Goal: Task Accomplishment & Management: Use online tool/utility

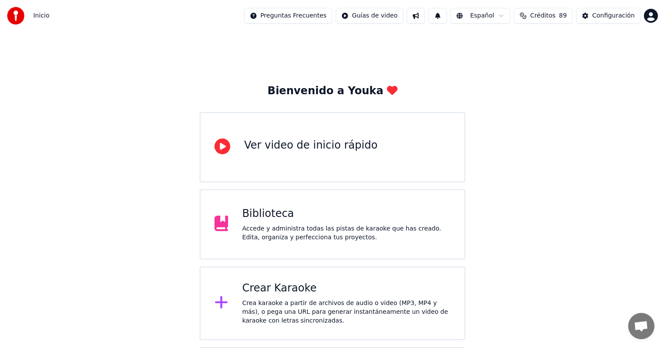
click at [258, 289] on div "Crear Karaoke" at bounding box center [346, 288] width 208 height 14
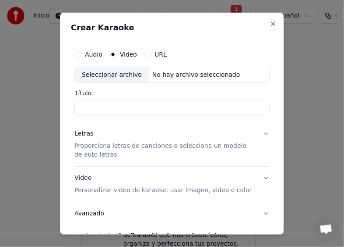
click at [120, 74] on div "Seleccionar archivo" at bounding box center [112, 75] width 74 height 16
type input "**********"
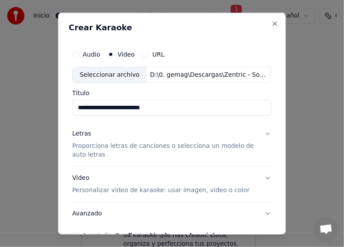
click at [115, 146] on p "Proporciona letras de canciones o selecciona un modelo de auto letras" at bounding box center [164, 150] width 185 height 18
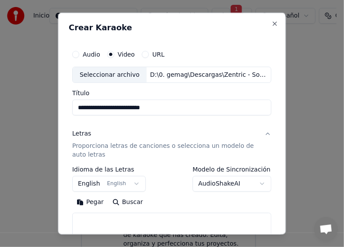
click at [129, 180] on button "English English" at bounding box center [109, 184] width 74 height 16
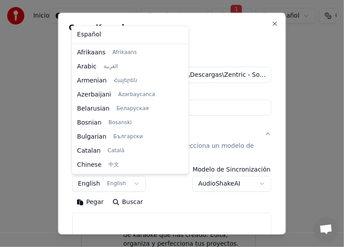
scroll to position [70, 0]
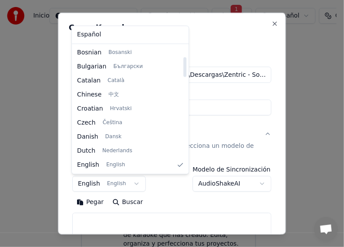
select select "**"
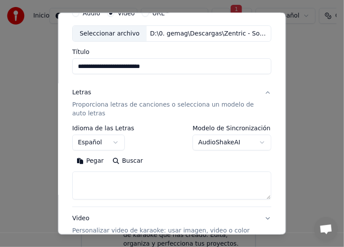
scroll to position [44, 0]
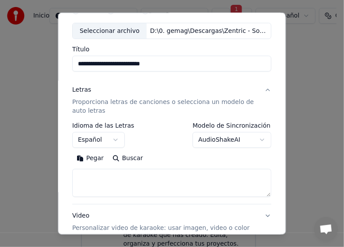
click at [153, 180] on textarea at bounding box center [171, 183] width 199 height 28
paste textarea "**********"
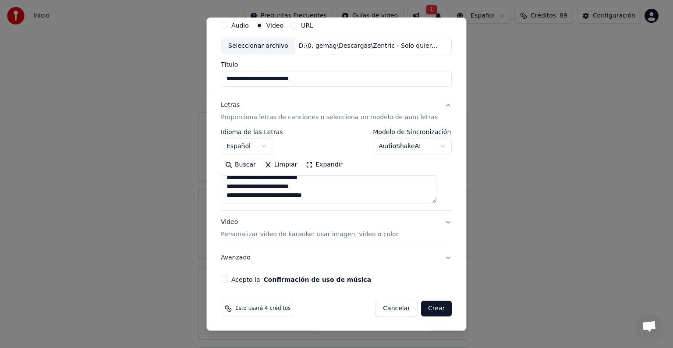
scroll to position [34, 0]
type textarea "**********"
click at [228, 279] on button "Acepto la Confirmación de uso de música" at bounding box center [224, 279] width 7 height 7
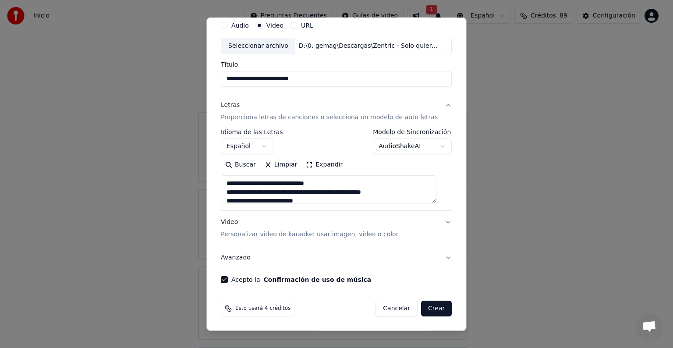
click at [421, 311] on button "Crear" at bounding box center [436, 308] width 31 height 16
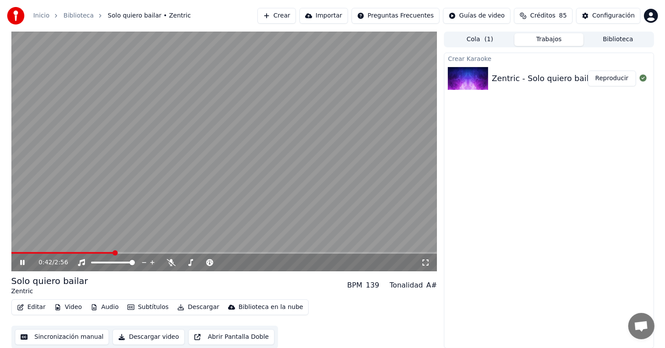
drag, startPoint x: 246, startPoint y: 156, endPoint x: 170, endPoint y: 264, distance: 131.8
click at [170, 264] on div "0:42 / 2:56" at bounding box center [224, 152] width 426 height 240
click at [170, 264] on icon at bounding box center [171, 262] width 9 height 7
click at [608, 76] on button "Reproducir" at bounding box center [612, 79] width 48 height 16
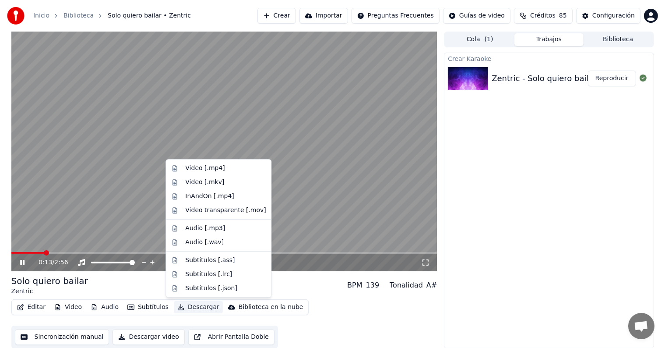
click at [199, 310] on button "Descargar" at bounding box center [198, 307] width 49 height 12
click at [197, 165] on div "Video [.mp4]" at bounding box center [204, 168] width 39 height 9
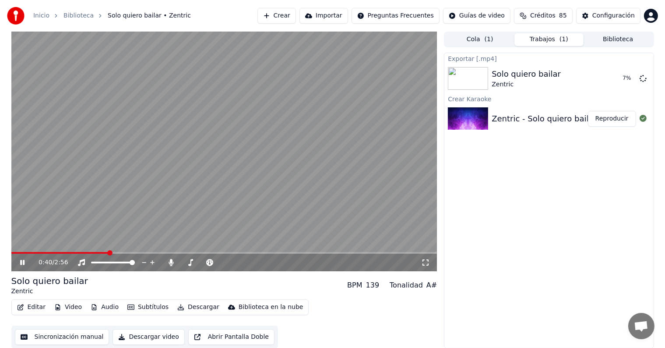
click at [228, 202] on video at bounding box center [224, 152] width 426 height 240
click at [608, 81] on button "Mostrar" at bounding box center [617, 79] width 39 height 16
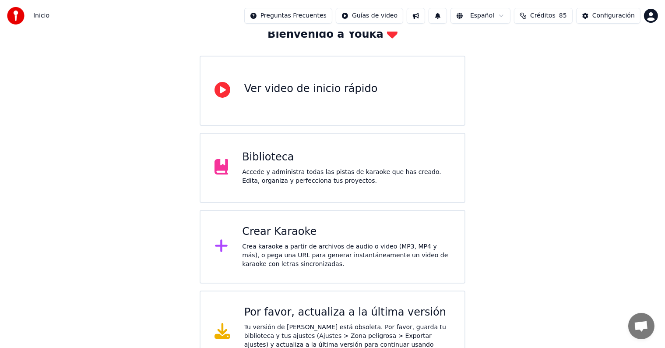
scroll to position [73, 0]
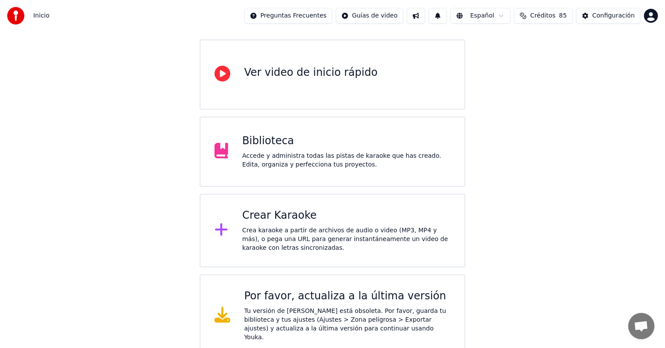
click at [288, 166] on div "Accede y administra todas las pistas de karaoke que has creado. Edita, organiza…" at bounding box center [346, 161] width 208 height 18
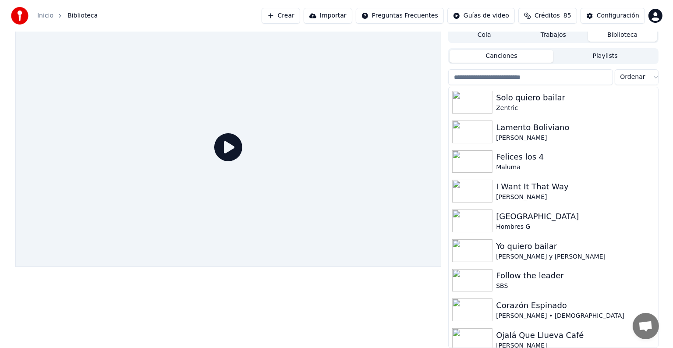
scroll to position [4, 0]
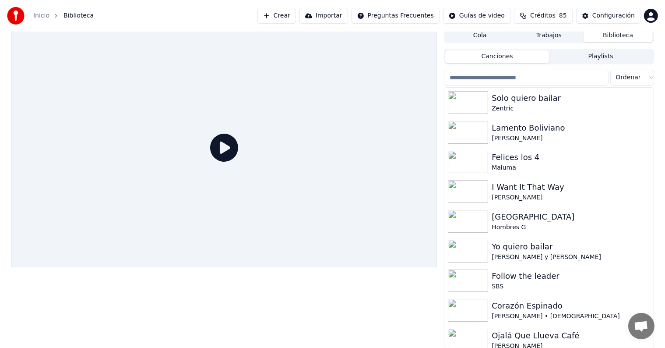
click at [506, 77] on input "search" at bounding box center [526, 78] width 164 height 16
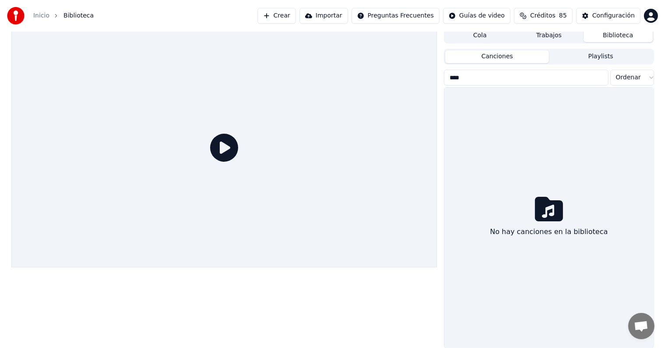
drag, startPoint x: 467, startPoint y: 74, endPoint x: 438, endPoint y: 78, distance: 28.7
click at [439, 78] on div "Cola Trabajos Biblioteca Canciones Playlists **** Ordenar No hay canciones en l…" at bounding box center [332, 188] width 657 height 321
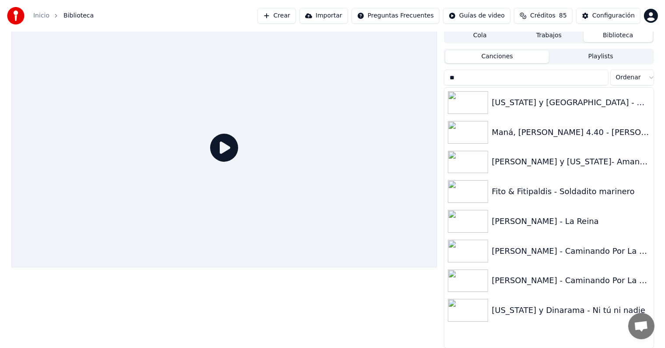
type input "*"
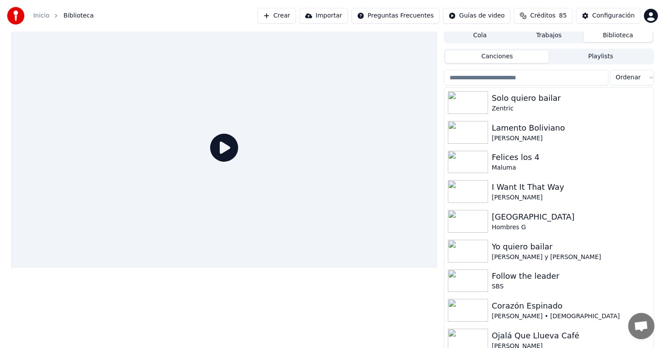
click at [281, 11] on button "Crear" at bounding box center [276, 16] width 39 height 16
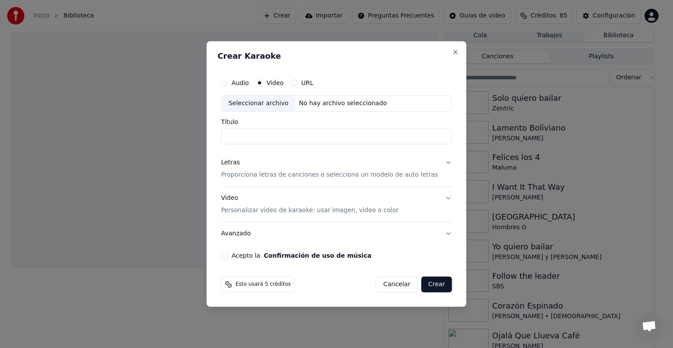
click at [297, 82] on button "URL" at bounding box center [293, 82] width 7 height 7
click at [288, 106] on input "text" at bounding box center [336, 104] width 231 height 18
paste input "**********"
type input "**********"
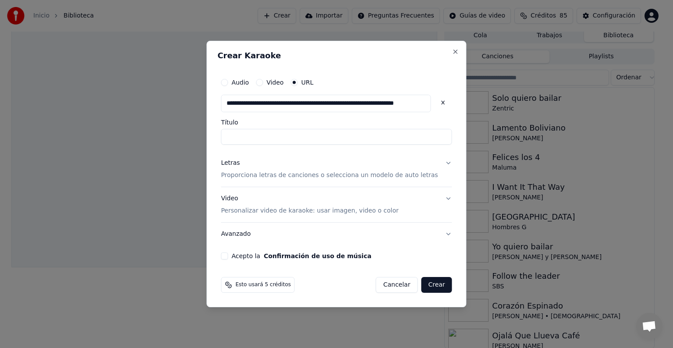
type input "**********"
drag, startPoint x: 271, startPoint y: 137, endPoint x: 368, endPoint y: 132, distance: 96.9
click at [368, 132] on input "**********" at bounding box center [336, 137] width 231 height 16
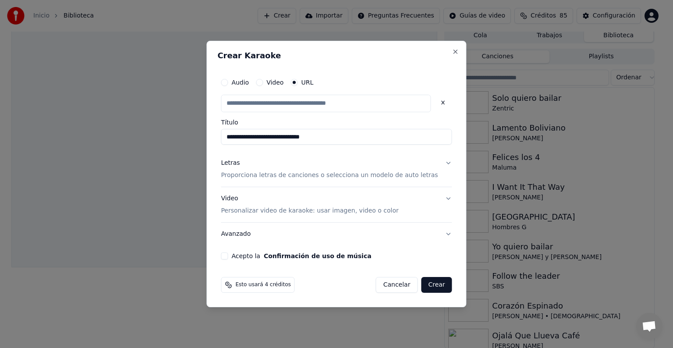
type input "**********"
click at [263, 176] on p "Proporciona letras de canciones o selecciona un modelo de auto letras" at bounding box center [329, 175] width 217 height 9
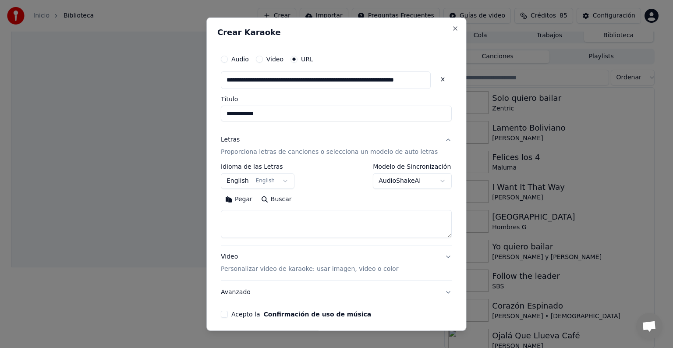
click at [277, 177] on button "English English" at bounding box center [258, 181] width 74 height 16
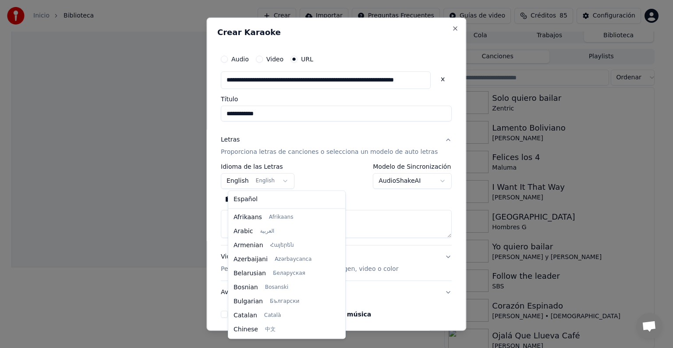
scroll to position [70, 0]
select select "**"
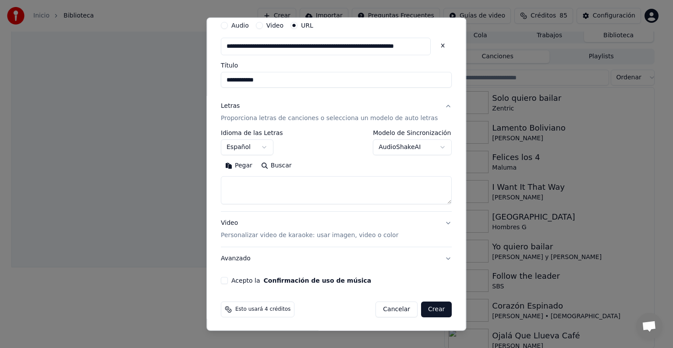
scroll to position [35, 0]
click at [300, 190] on textarea at bounding box center [336, 189] width 231 height 28
paste textarea "**********"
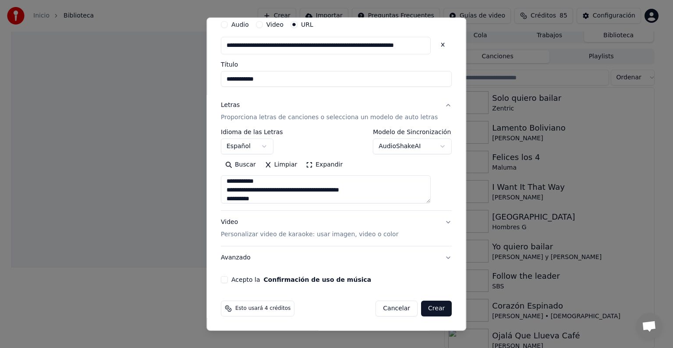
scroll to position [356, 0]
type textarea "**********"
click at [228, 279] on button "Acepto la Confirmación de uso de música" at bounding box center [224, 279] width 7 height 7
click at [421, 309] on button "Crear" at bounding box center [436, 308] width 31 height 16
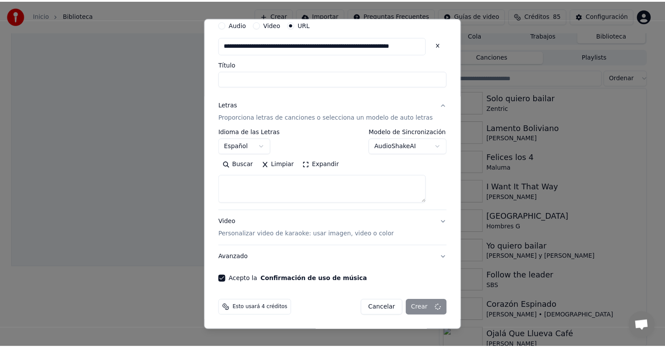
scroll to position [0, 0]
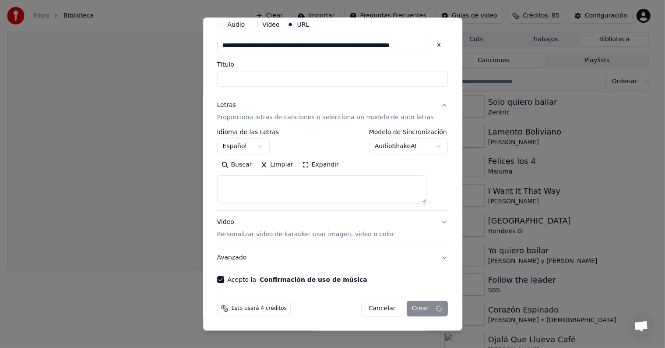
select select
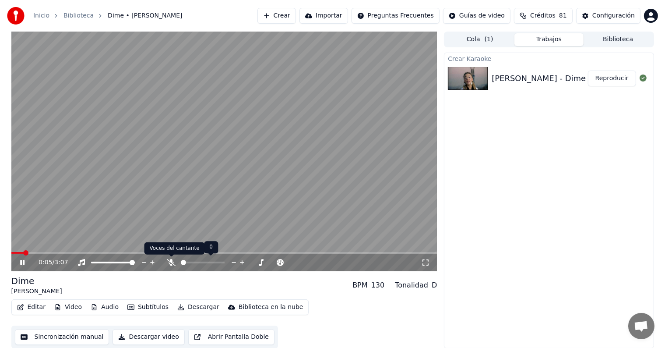
click at [173, 265] on icon at bounding box center [171, 262] width 9 height 7
click at [276, 138] on video at bounding box center [224, 152] width 426 height 240
click at [626, 78] on button "Reproducir" at bounding box center [612, 79] width 48 height 16
click at [184, 308] on button "Descargar" at bounding box center [198, 307] width 49 height 12
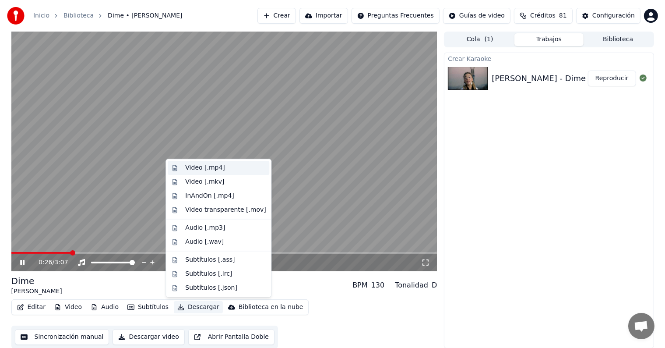
click at [200, 171] on div "Video [.mp4]" at bounding box center [204, 167] width 39 height 9
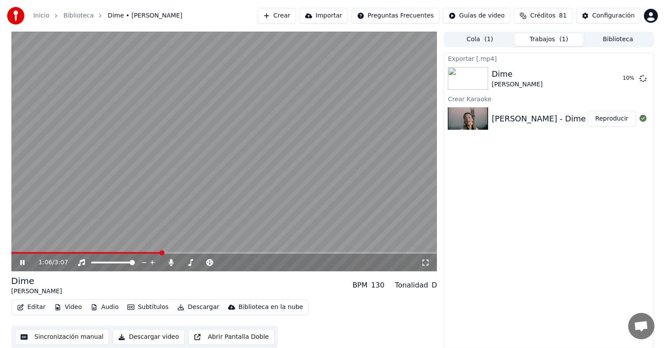
click at [247, 146] on video at bounding box center [224, 152] width 426 height 240
click at [604, 78] on button "Mostrar" at bounding box center [617, 79] width 39 height 16
click at [282, 15] on button "Crear" at bounding box center [276, 16] width 39 height 16
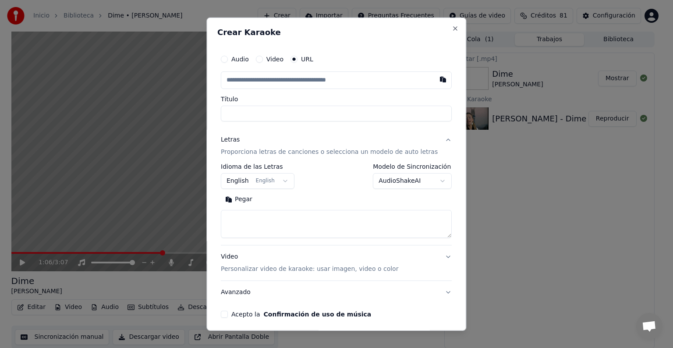
type input "**********"
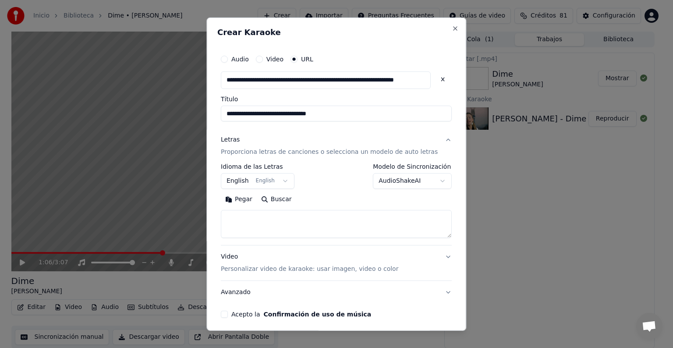
type input "**********"
drag, startPoint x: 303, startPoint y: 113, endPoint x: 379, endPoint y: 115, distance: 76.2
click at [379, 115] on input "**********" at bounding box center [336, 114] width 231 height 16
type input "**********"
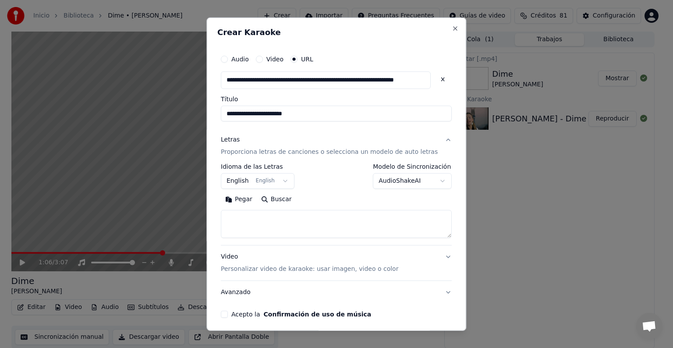
drag, startPoint x: 263, startPoint y: 113, endPoint x: 226, endPoint y: 113, distance: 36.8
click at [226, 113] on div "**********" at bounding box center [336, 184] width 238 height 274
click at [295, 109] on input "**********" at bounding box center [336, 114] width 231 height 16
type input "**********"
click at [243, 179] on body "**********" at bounding box center [332, 174] width 665 height 348
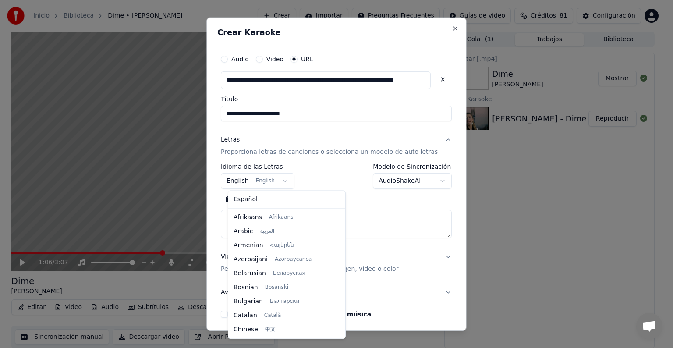
scroll to position [70, 0]
select select "**"
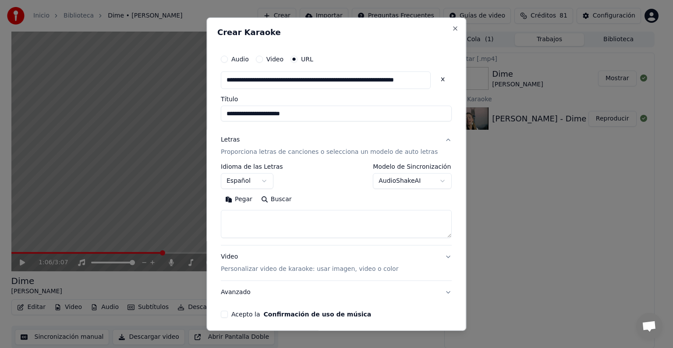
click at [314, 230] on textarea at bounding box center [336, 224] width 231 height 28
paste textarea "**********"
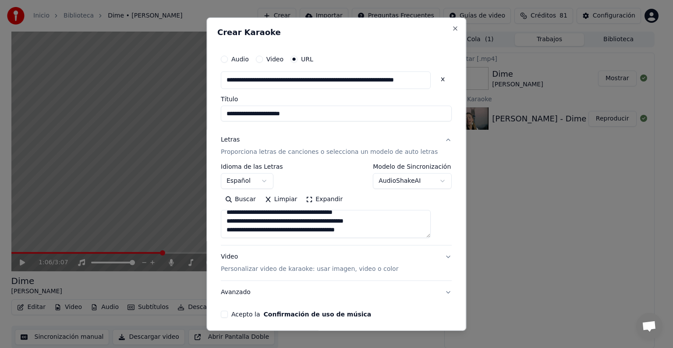
scroll to position [434, 0]
type textarea "**********"
click at [228, 315] on button "Acepto la Confirmación de uso de música" at bounding box center [224, 313] width 7 height 7
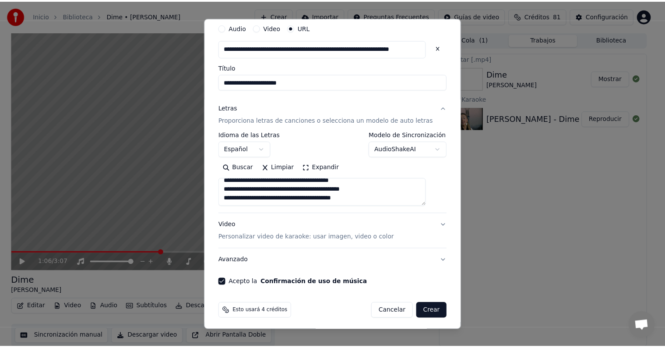
scroll to position [35, 0]
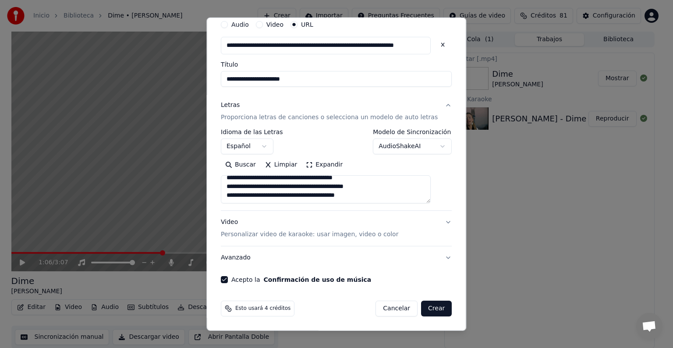
click at [421, 310] on button "Crear" at bounding box center [436, 308] width 31 height 16
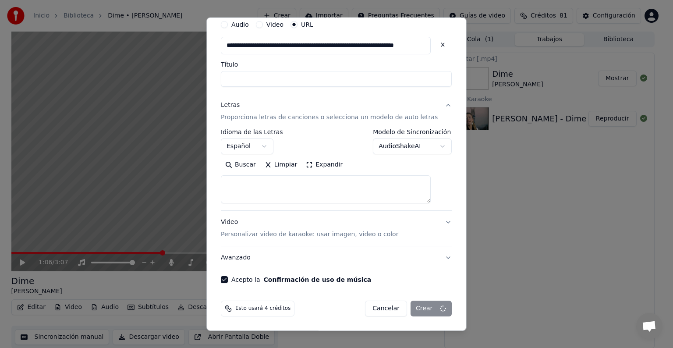
select select
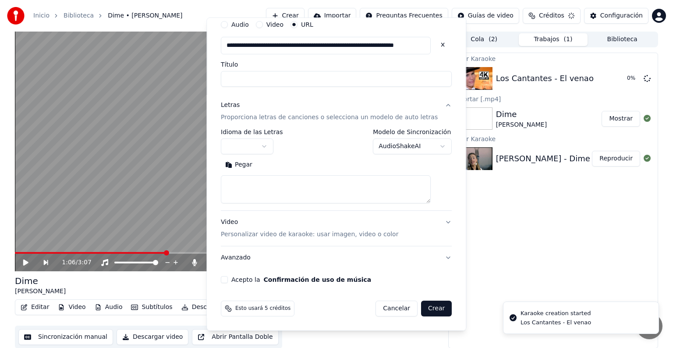
scroll to position [0, 0]
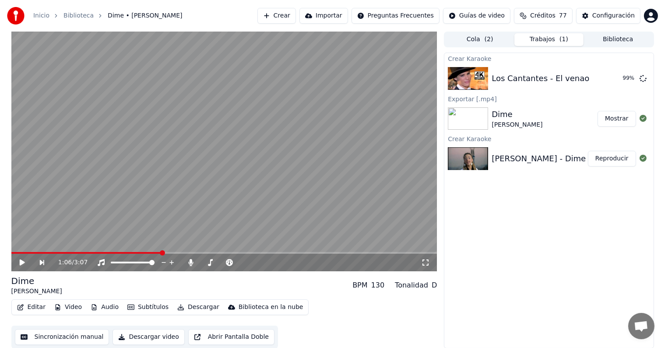
click at [279, 18] on button "Crear" at bounding box center [276, 16] width 39 height 16
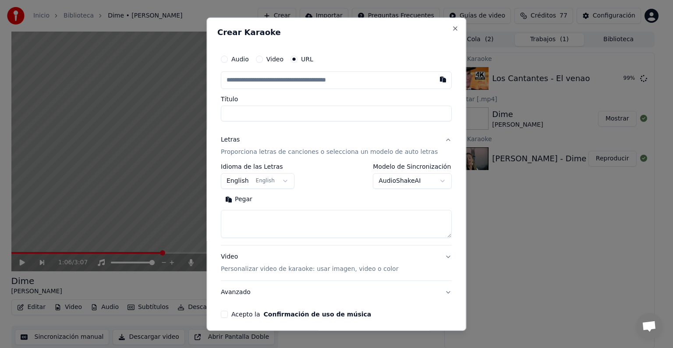
click at [263, 60] on button "Video" at bounding box center [259, 59] width 7 height 7
click at [262, 75] on div "Seleccionar archivo" at bounding box center [258, 80] width 74 height 16
type input "**********"
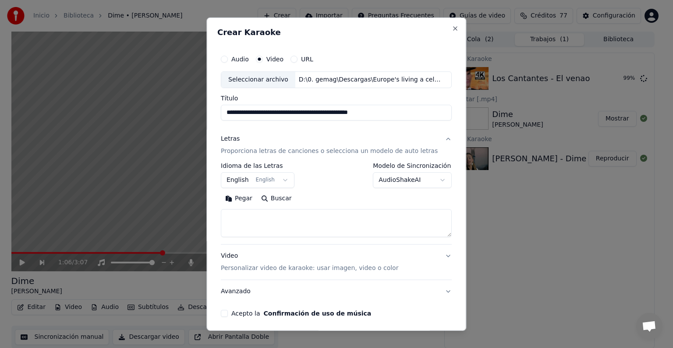
drag, startPoint x: 307, startPoint y: 113, endPoint x: 385, endPoint y: 117, distance: 78.0
click at [385, 117] on input "**********" at bounding box center [336, 113] width 231 height 16
click at [371, 107] on input "**********" at bounding box center [336, 113] width 231 height 16
click at [245, 181] on body "Inicio Biblioteca Dime • [PERSON_NAME] Importar Preguntas Frecuentes Guías de v…" at bounding box center [332, 174] width 665 height 348
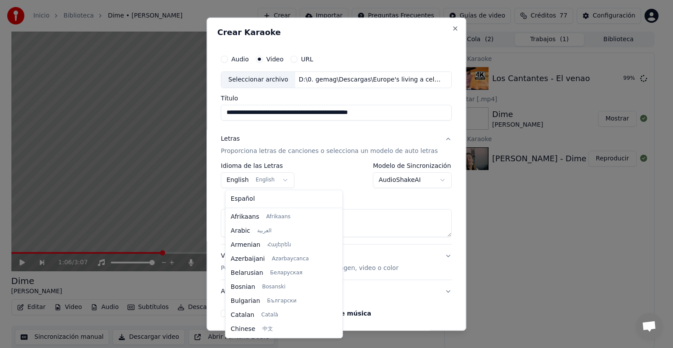
scroll to position [70, 0]
select select "**"
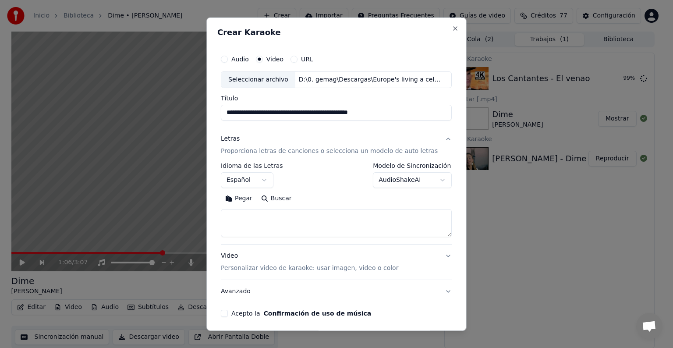
click at [251, 219] on textarea at bounding box center [336, 223] width 231 height 28
paste textarea "**********"
drag, startPoint x: 268, startPoint y: 231, endPoint x: 228, endPoint y: 230, distance: 40.3
click at [228, 230] on textarea at bounding box center [328, 223] width 215 height 28
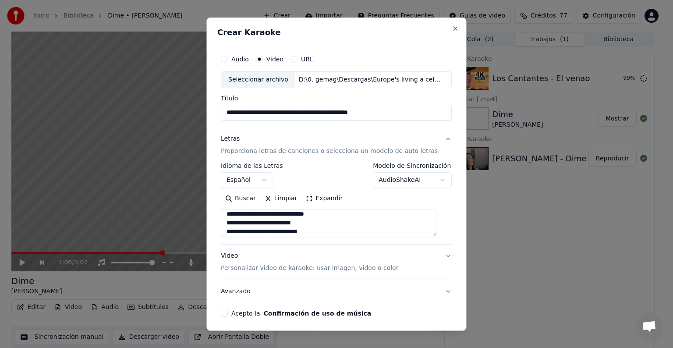
scroll to position [0, 0]
click at [231, 217] on textarea at bounding box center [328, 223] width 215 height 28
paste textarea "**********"
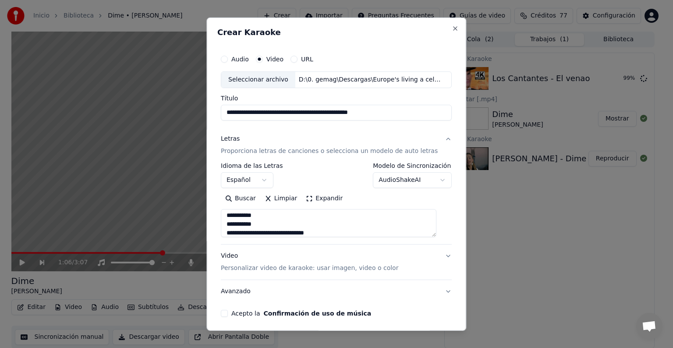
paste textarea "**********"
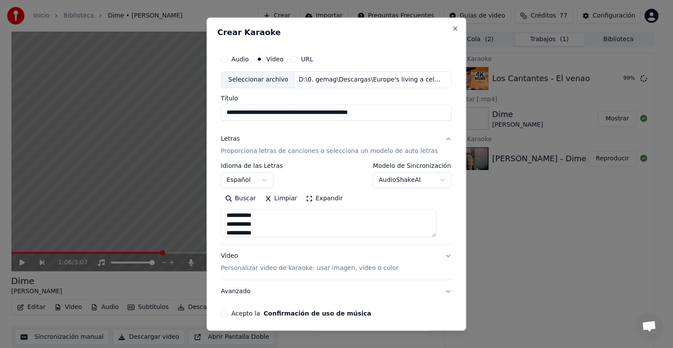
scroll to position [46, 0]
paste textarea "**********"
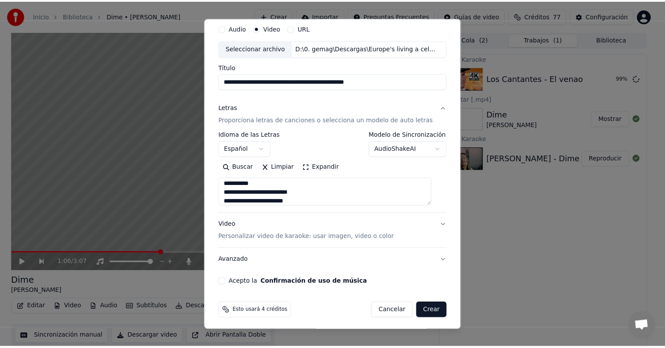
scroll to position [34, 0]
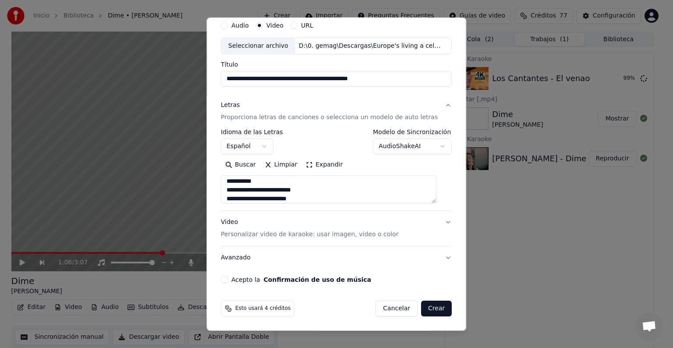
type textarea "**********"
click at [228, 281] on button "Acepto la Confirmación de uso de música" at bounding box center [224, 279] width 7 height 7
click at [421, 307] on button "Crear" at bounding box center [436, 308] width 31 height 16
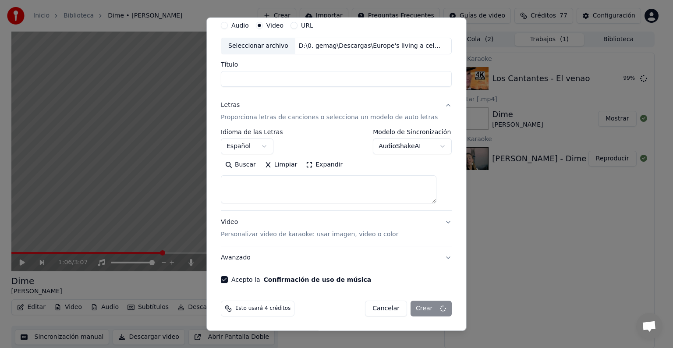
select select
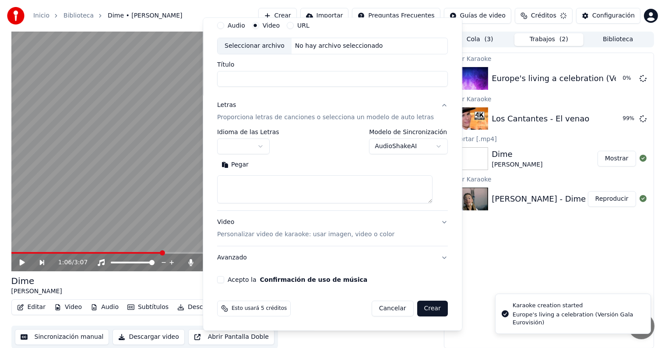
scroll to position [0, 0]
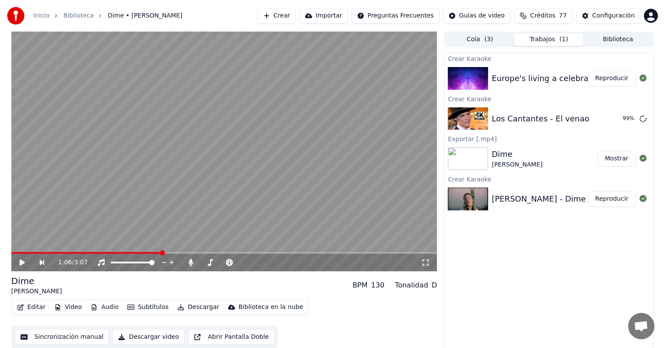
click at [613, 82] on button "Reproducir" at bounding box center [612, 79] width 48 height 16
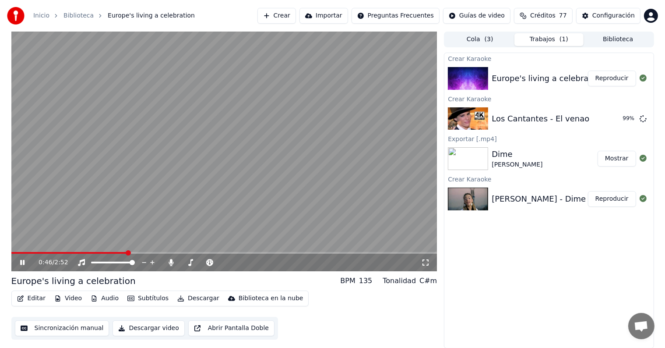
click at [194, 297] on button "Descargar" at bounding box center [198, 298] width 49 height 12
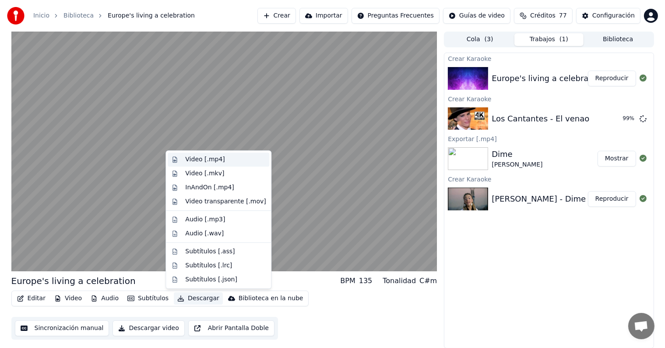
click at [204, 161] on div "Video [.mp4]" at bounding box center [204, 159] width 39 height 9
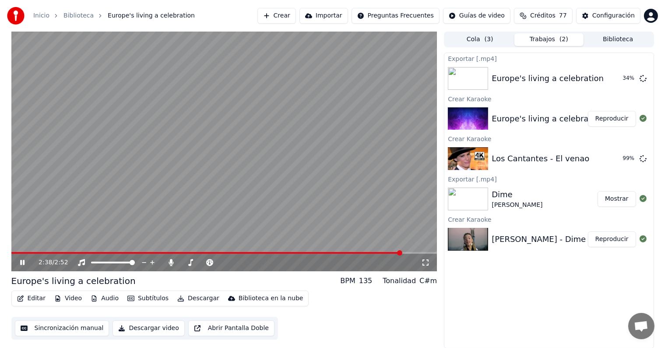
click at [175, 175] on video at bounding box center [224, 152] width 426 height 240
click at [607, 78] on button "Mostrar" at bounding box center [617, 79] width 39 height 16
click at [640, 65] on div "Europe's living a celebration Mostrar" at bounding box center [548, 78] width 209 height 30
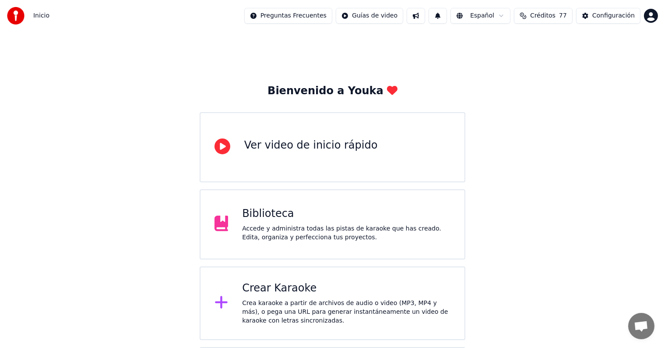
click at [299, 305] on div "Crea karaoke a partir de archivos de audio o video (MP3, MP4 y más), o pega una…" at bounding box center [346, 312] width 208 height 26
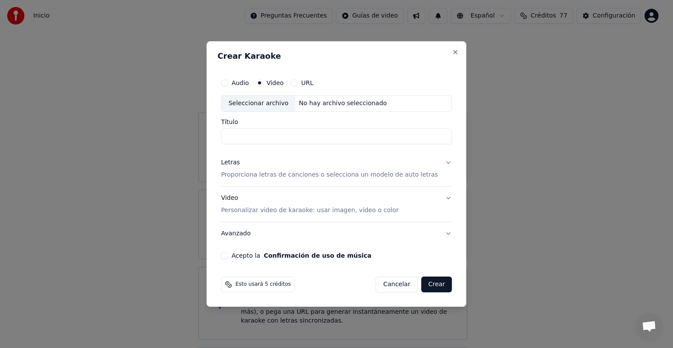
click at [254, 105] on div "Seleccionar archivo" at bounding box center [258, 103] width 74 height 16
click at [300, 77] on div "Audio Video URL" at bounding box center [336, 83] width 231 height 18
click at [304, 87] on div "Audio Video URL" at bounding box center [336, 83] width 231 height 18
click at [297, 84] on button "URL" at bounding box center [293, 82] width 7 height 7
click at [291, 106] on input "text" at bounding box center [336, 104] width 231 height 18
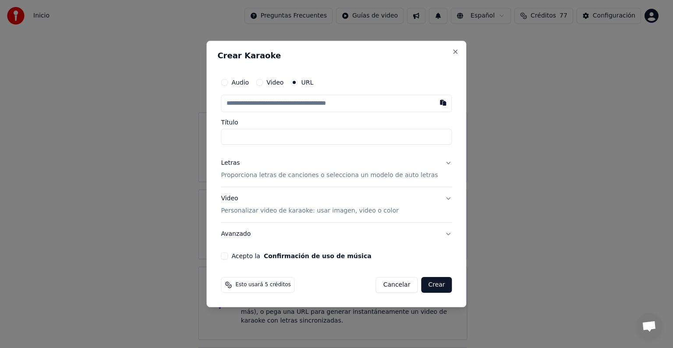
paste input "**********"
type input "**********"
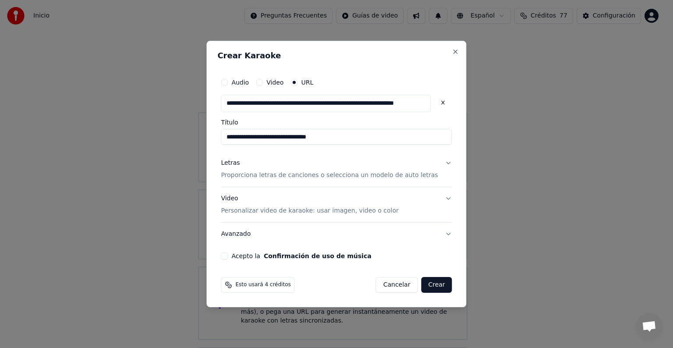
type input "**********"
drag, startPoint x: 238, startPoint y: 137, endPoint x: 370, endPoint y: 135, distance: 131.8
click at [370, 135] on input "**********" at bounding box center [336, 137] width 231 height 16
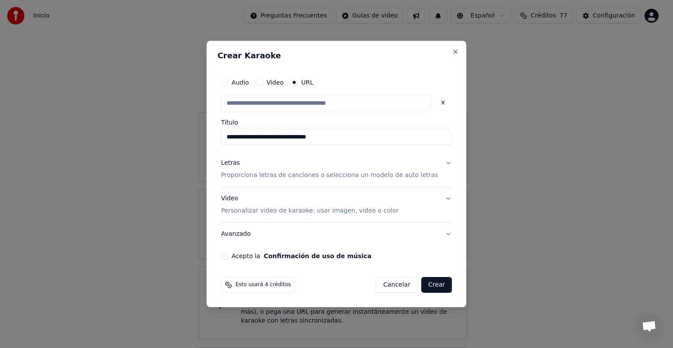
type input "*"
type input "**********"
click at [268, 177] on p "Proporciona letras de canciones o selecciona un modelo de auto letras" at bounding box center [329, 175] width 217 height 9
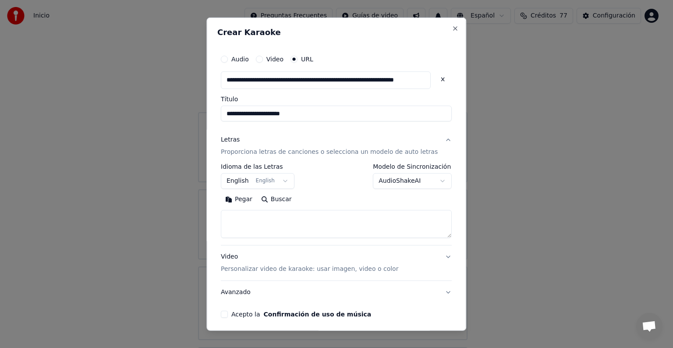
click at [262, 187] on body "Inicio Preguntas Frecuentes Guías de video Español Créditos 77 Configuración Bi…" at bounding box center [332, 214] width 665 height 429
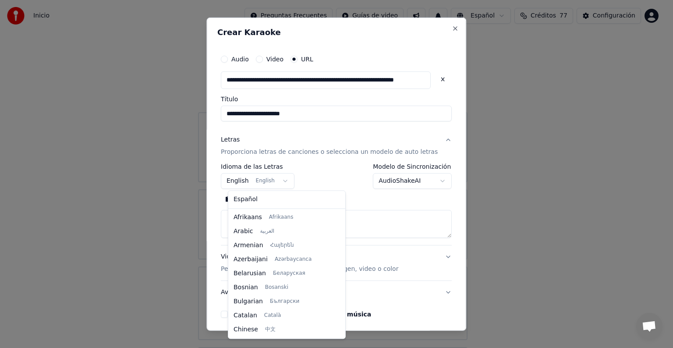
scroll to position [70, 0]
select select "**"
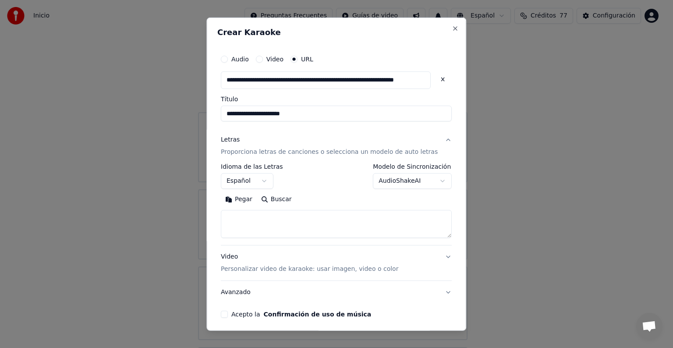
click at [243, 224] on textarea at bounding box center [336, 224] width 231 height 28
click at [261, 221] on textarea at bounding box center [336, 224] width 231 height 28
paste textarea "**********"
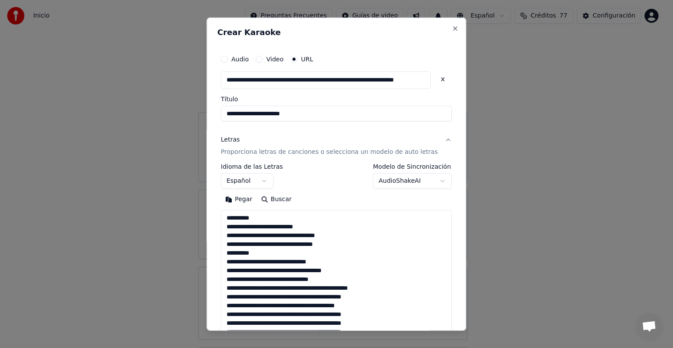
scroll to position [431, 0]
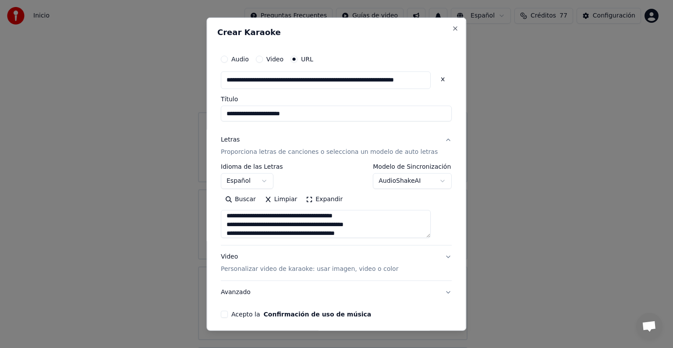
type textarea "**********"
click at [236, 311] on div "Acepto la Confirmación de uso de música" at bounding box center [336, 313] width 231 height 7
click at [228, 315] on button "Acepto la Confirmación de uso de música" at bounding box center [224, 313] width 7 height 7
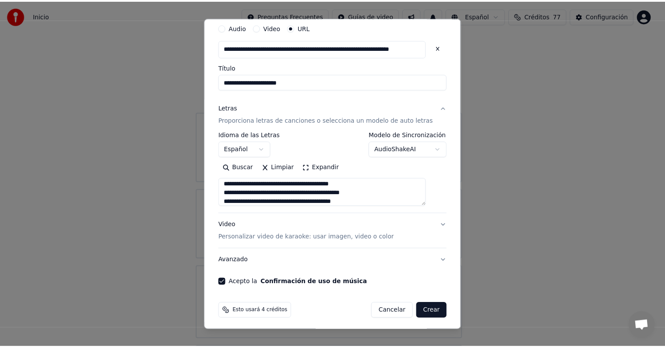
scroll to position [35, 0]
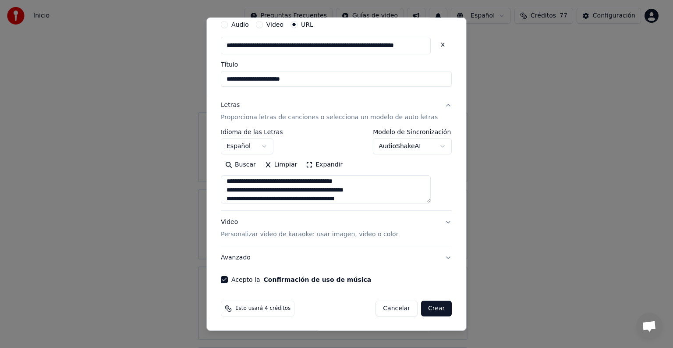
click at [421, 314] on button "Crear" at bounding box center [436, 308] width 31 height 16
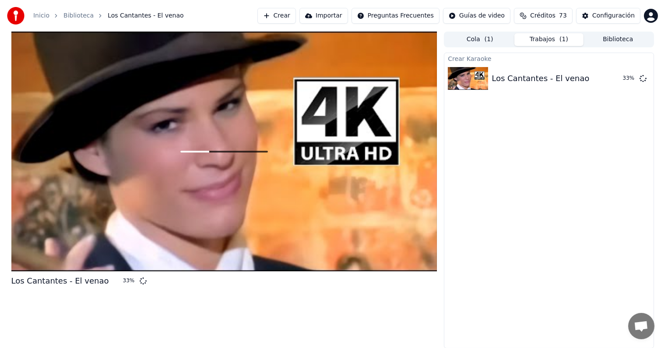
click at [599, 39] on button "Biblioteca" at bounding box center [618, 39] width 69 height 13
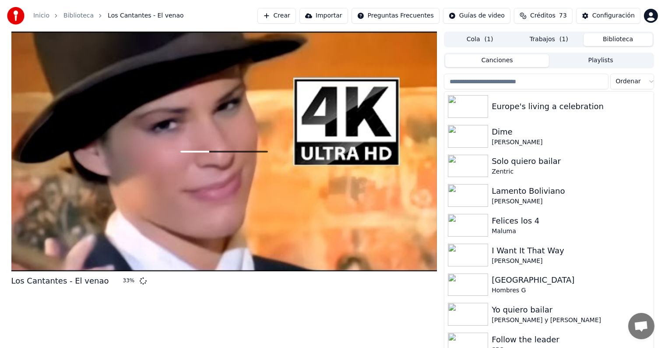
click at [534, 80] on input "search" at bounding box center [526, 82] width 164 height 16
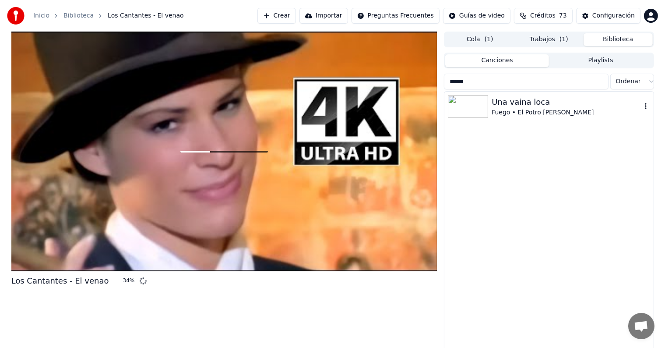
type input "*****"
click at [506, 109] on div "Fuego • El Potro Álvarez" at bounding box center [566, 112] width 149 height 9
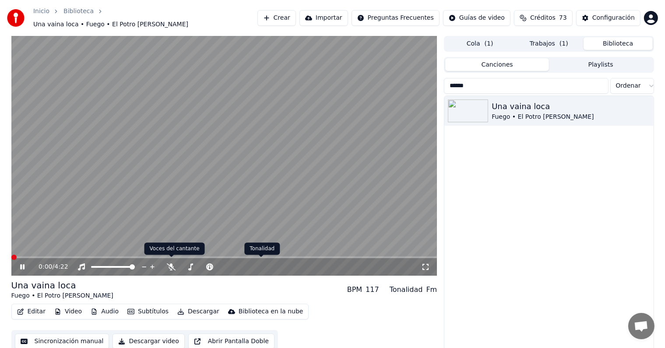
click at [169, 264] on icon at bounding box center [171, 266] width 9 height 7
click at [228, 175] on video at bounding box center [224, 156] width 426 height 240
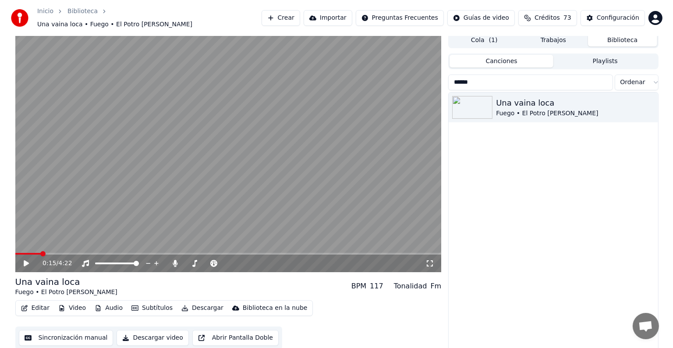
scroll to position [4, 0]
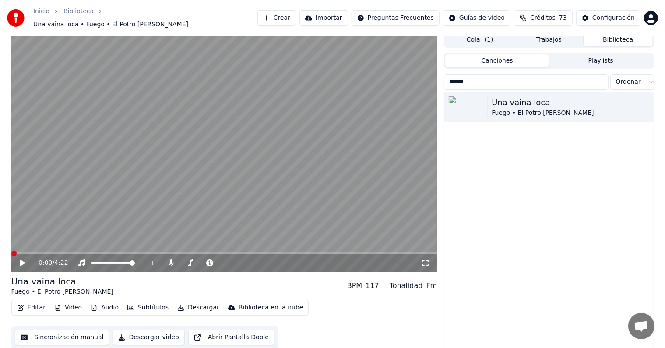
click at [11, 250] on span at bounding box center [13, 252] width 5 height 5
click at [19, 259] on icon at bounding box center [28, 262] width 21 height 7
click at [194, 158] on video at bounding box center [224, 152] width 426 height 240
click at [25, 304] on button "Editar" at bounding box center [31, 307] width 35 height 12
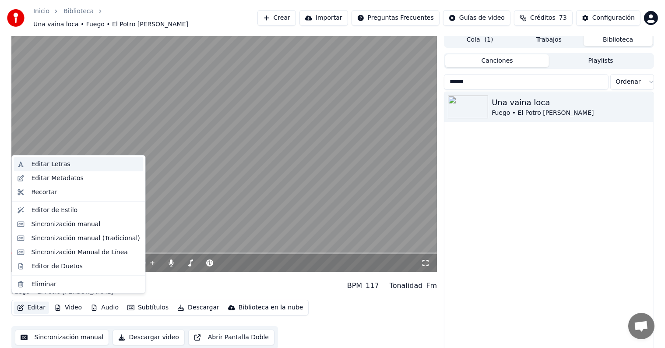
click at [49, 164] on div "Editar Letras" at bounding box center [50, 164] width 39 height 9
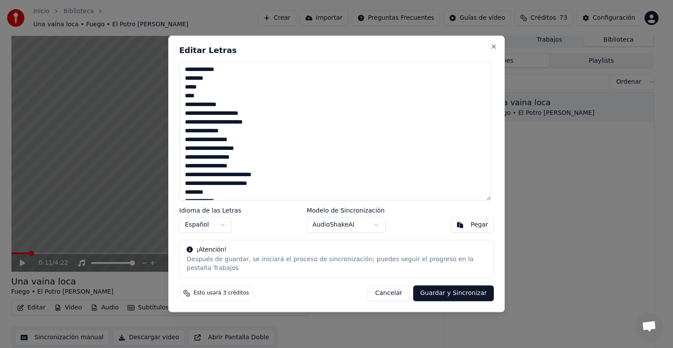
click at [400, 289] on button "Cancelar" at bounding box center [388, 294] width 42 height 16
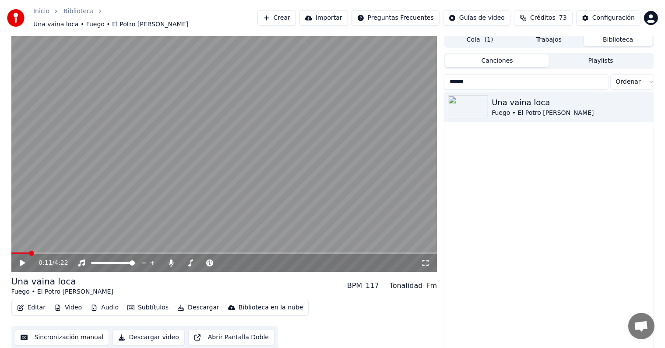
click at [23, 252] on span at bounding box center [20, 253] width 18 height 2
click at [16, 261] on div "0:08 / 4:22" at bounding box center [224, 262] width 419 height 9
click at [19, 245] on video at bounding box center [224, 152] width 426 height 240
click at [20, 252] on span at bounding box center [17, 253] width 13 height 2
click at [21, 260] on icon at bounding box center [22, 262] width 4 height 5
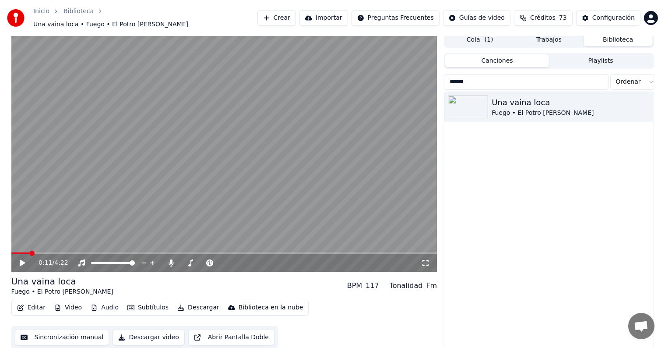
click at [34, 302] on button "Editar" at bounding box center [31, 307] width 35 height 12
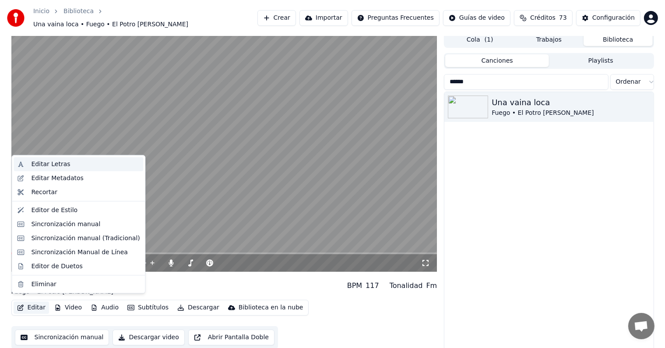
click at [49, 165] on div "Editar Letras" at bounding box center [50, 164] width 39 height 9
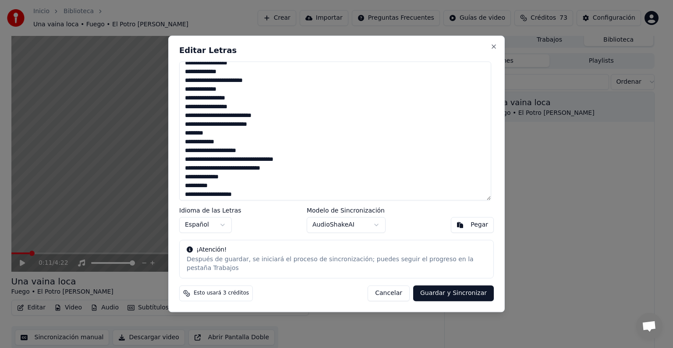
scroll to position [508, 0]
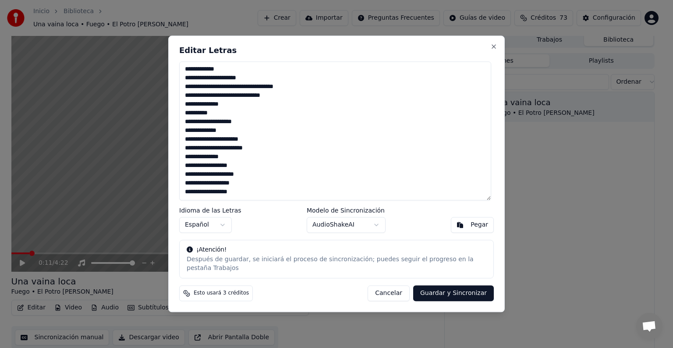
drag, startPoint x: 185, startPoint y: 109, endPoint x: 317, endPoint y: 254, distance: 196.2
click at [317, 254] on div "Editar Letras Idioma de las Letras Español Modelo de Sincronización AudioShakeA…" at bounding box center [336, 173] width 336 height 276
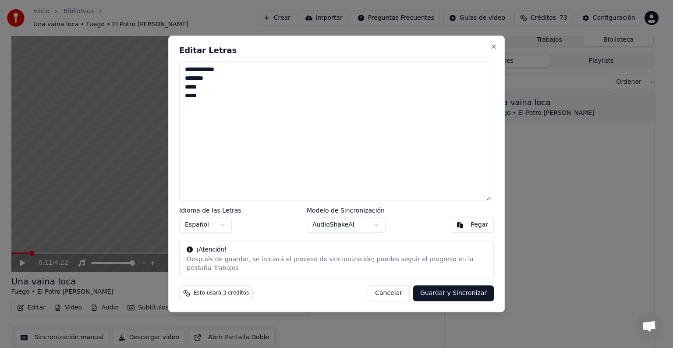
scroll to position [0, 0]
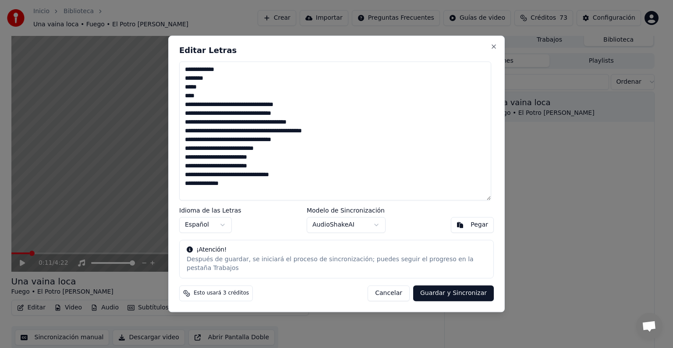
paste textarea "**********"
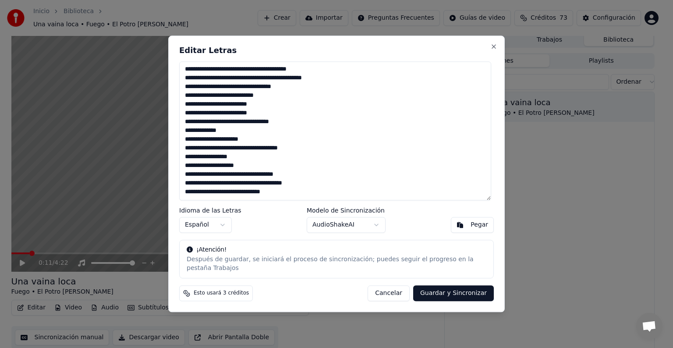
paste textarea "**********"
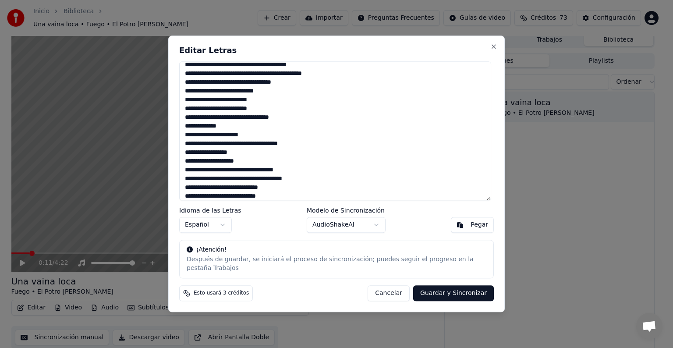
scroll to position [119, 0]
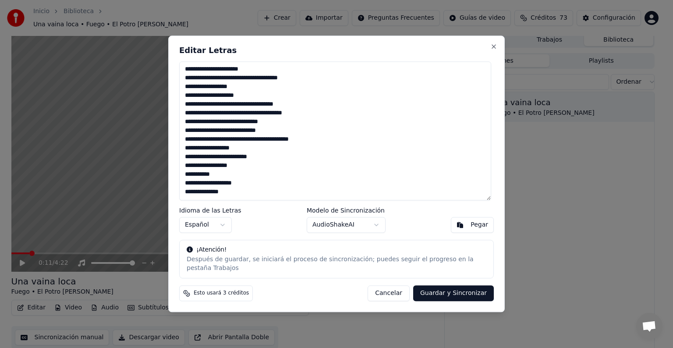
paste textarea "**********"
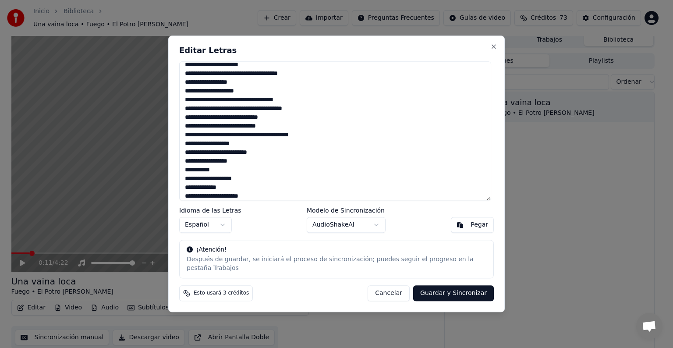
scroll to position [162, 0]
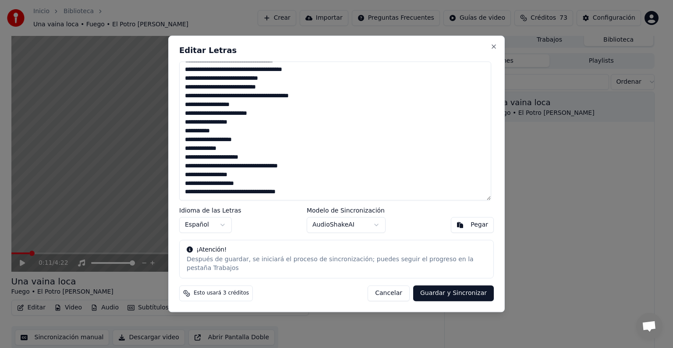
paste textarea "**********"
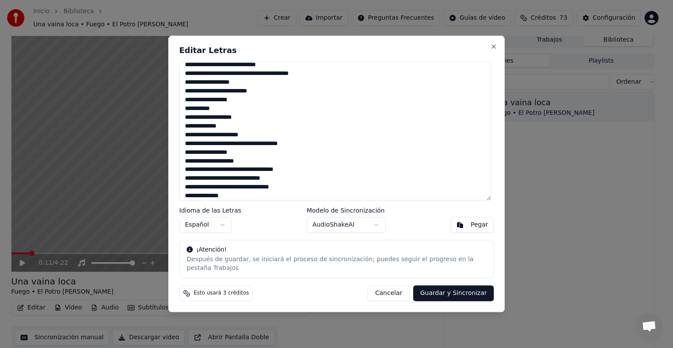
scroll to position [197, 0]
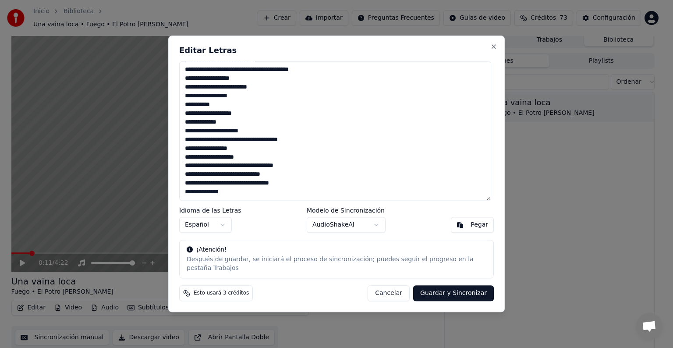
paste textarea "**********"
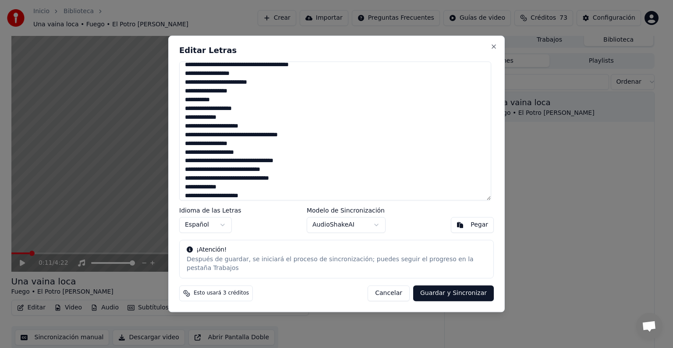
scroll to position [320, 0]
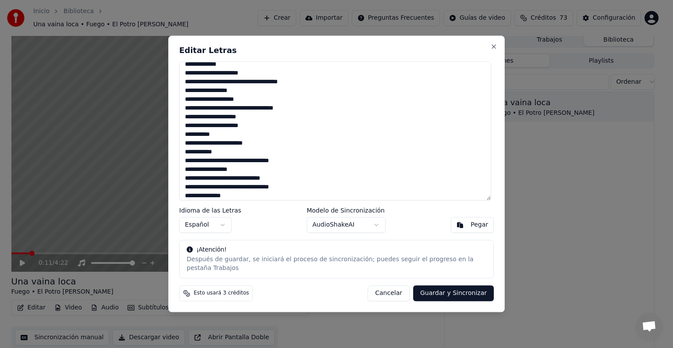
click at [216, 198] on textarea at bounding box center [335, 130] width 312 height 139
click at [212, 200] on textarea at bounding box center [335, 130] width 312 height 139
click at [230, 197] on textarea at bounding box center [335, 130] width 312 height 139
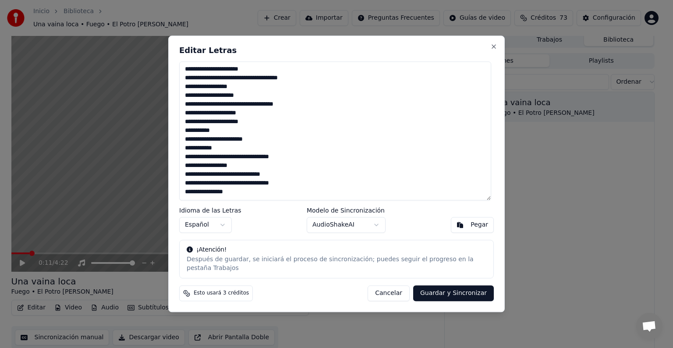
paste textarea "**********"
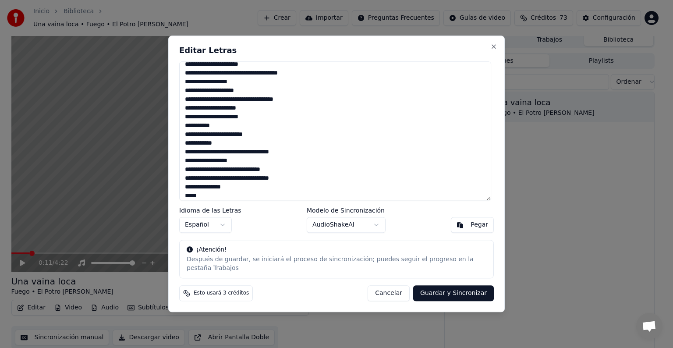
scroll to position [381, 0]
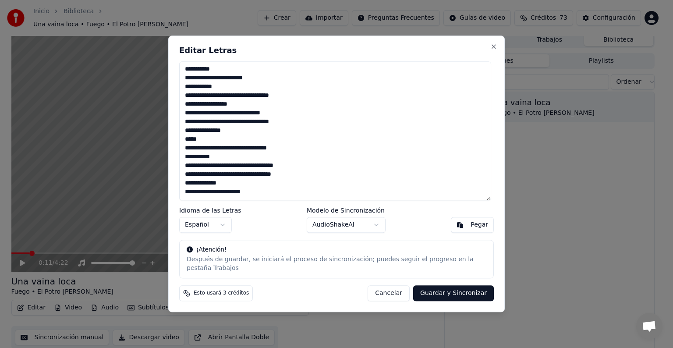
paste textarea "**********"
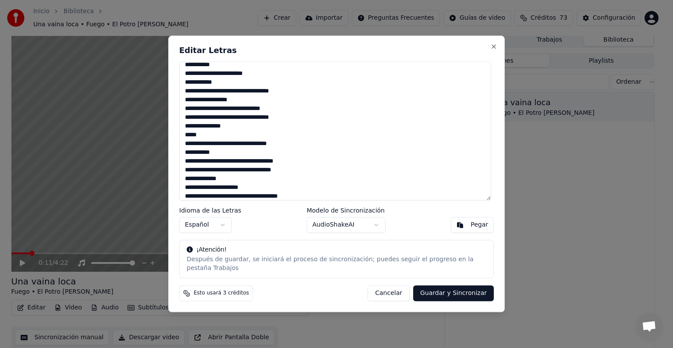
scroll to position [434, 0]
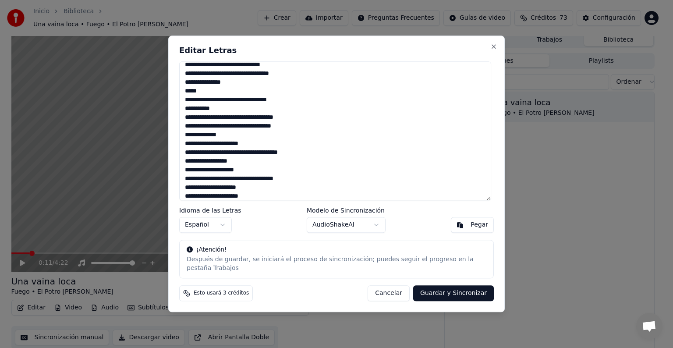
click at [194, 200] on textarea at bounding box center [335, 130] width 312 height 139
click at [197, 123] on textarea at bounding box center [335, 130] width 312 height 139
click at [268, 200] on textarea at bounding box center [335, 130] width 312 height 139
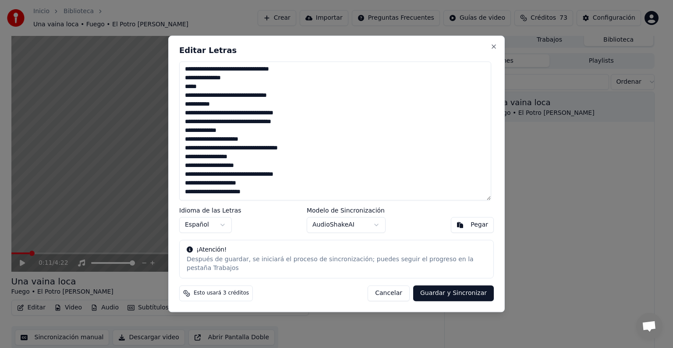
paste textarea "**********"
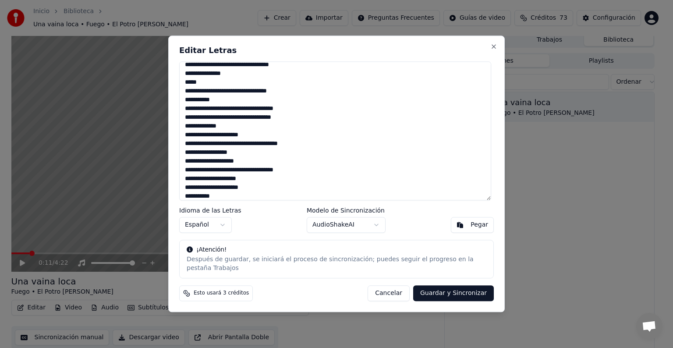
scroll to position [600, 0]
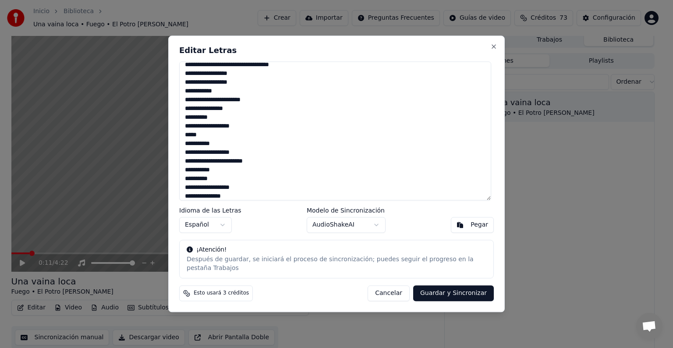
click at [211, 199] on textarea at bounding box center [335, 130] width 312 height 139
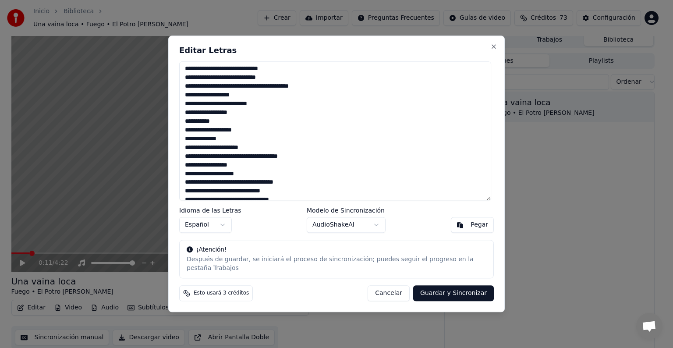
scroll to position [162, 0]
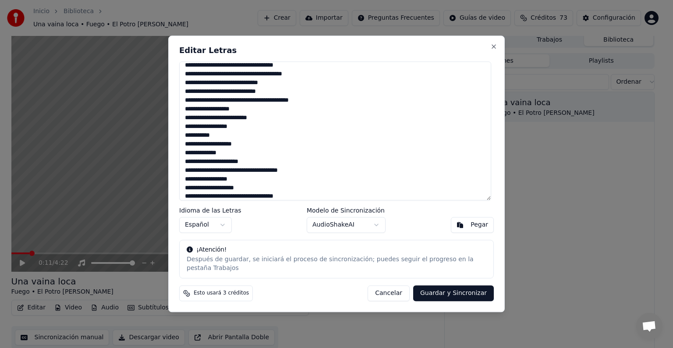
click at [257, 105] on textarea at bounding box center [335, 130] width 312 height 139
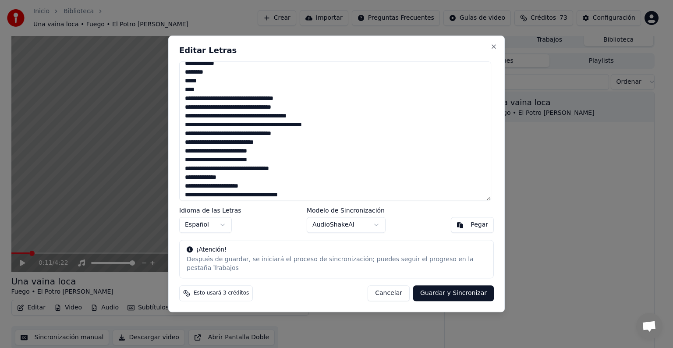
scroll to position [0, 0]
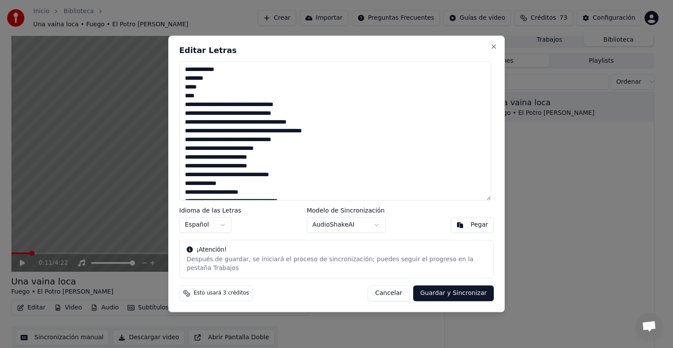
click at [198, 108] on textarea at bounding box center [335, 130] width 312 height 139
click at [256, 137] on textarea at bounding box center [335, 130] width 312 height 139
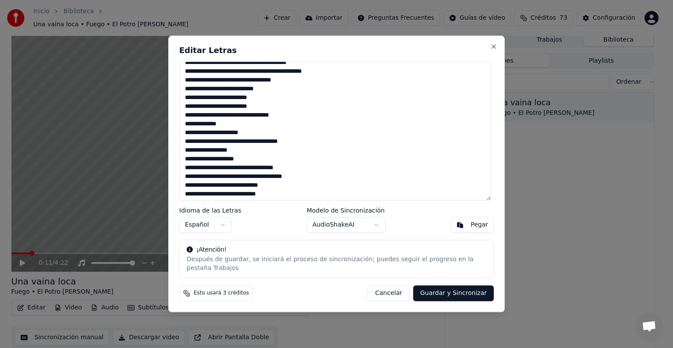
scroll to position [88, 0]
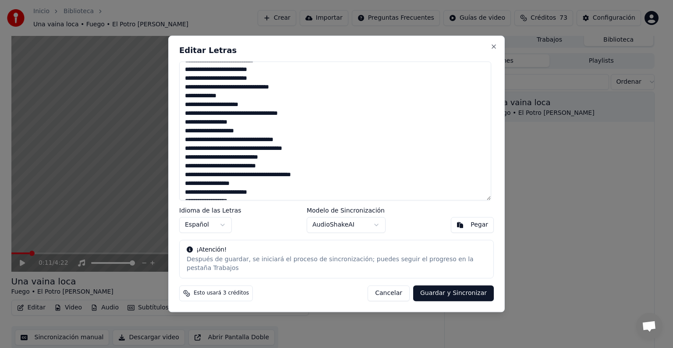
click at [240, 155] on textarea at bounding box center [335, 130] width 312 height 139
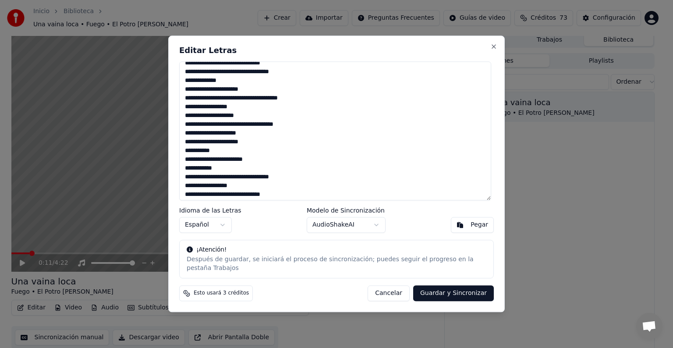
scroll to position [307, 0]
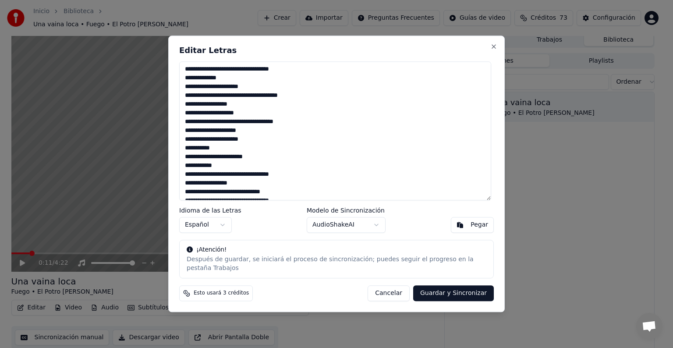
click at [194, 144] on textarea at bounding box center [335, 130] width 312 height 139
click at [192, 153] on textarea at bounding box center [335, 130] width 312 height 139
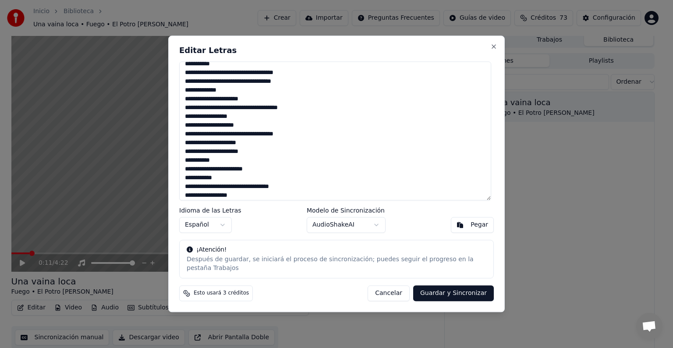
scroll to position [482, 0]
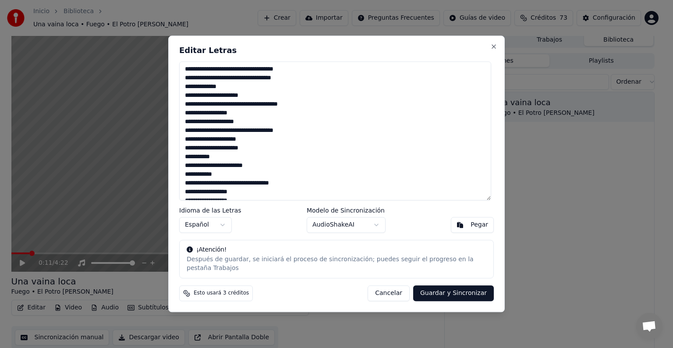
click at [191, 161] on textarea at bounding box center [335, 130] width 312 height 139
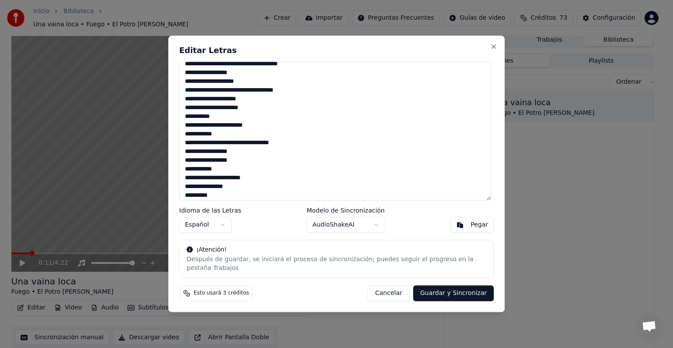
scroll to position [525, 0]
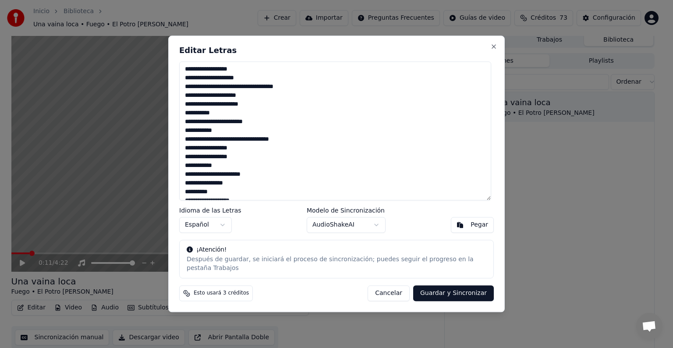
click at [197, 179] on textarea at bounding box center [335, 130] width 312 height 139
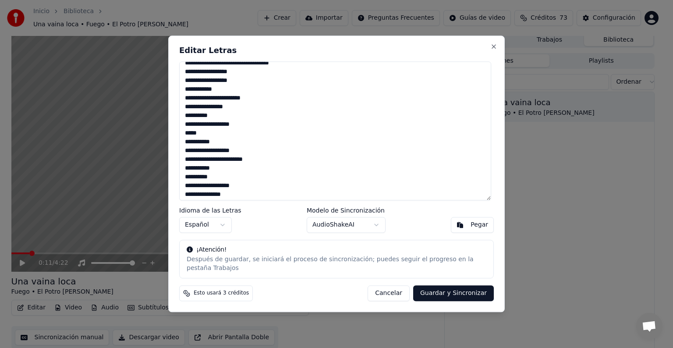
scroll to position [604, 0]
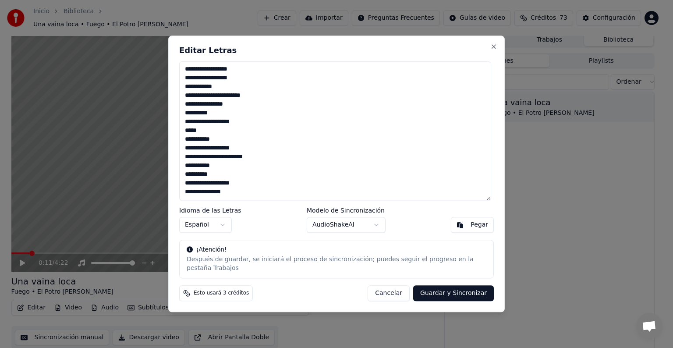
type textarea "**********"
click at [434, 291] on button "Guardar y Sincronizar" at bounding box center [453, 294] width 81 height 16
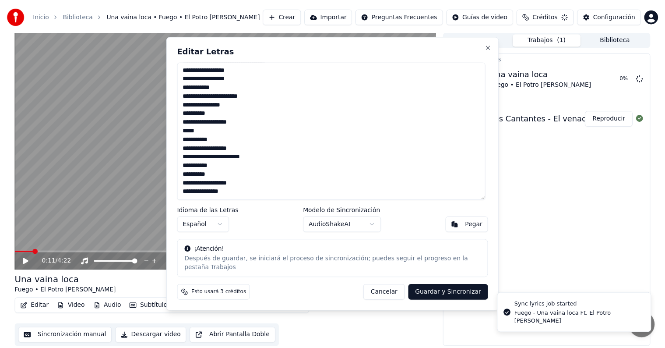
scroll to position [0, 0]
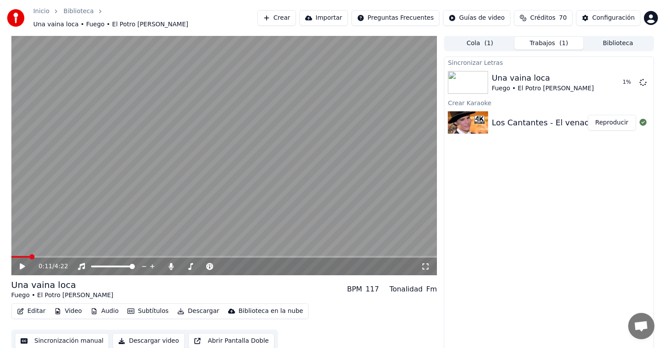
drag, startPoint x: 606, startPoint y: 107, endPoint x: 606, endPoint y: 112, distance: 5.3
click at [606, 109] on div "Los Cantantes - El venao Reproducir" at bounding box center [548, 123] width 209 height 30
click at [605, 117] on button "Reproducir" at bounding box center [612, 123] width 48 height 16
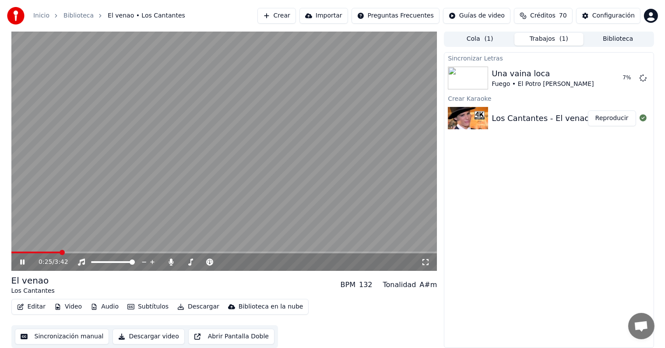
click at [190, 307] on button "Descargar" at bounding box center [198, 306] width 49 height 12
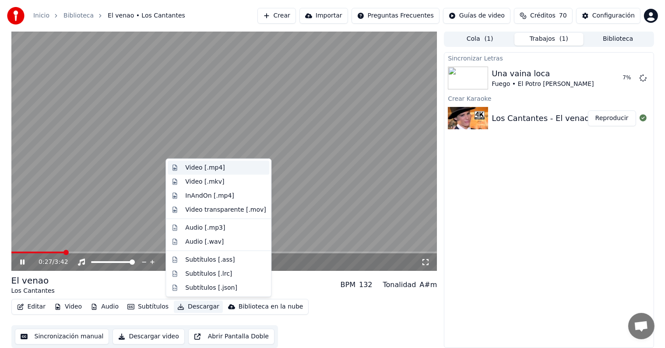
click at [202, 170] on div "Video [.mp4]" at bounding box center [204, 167] width 39 height 9
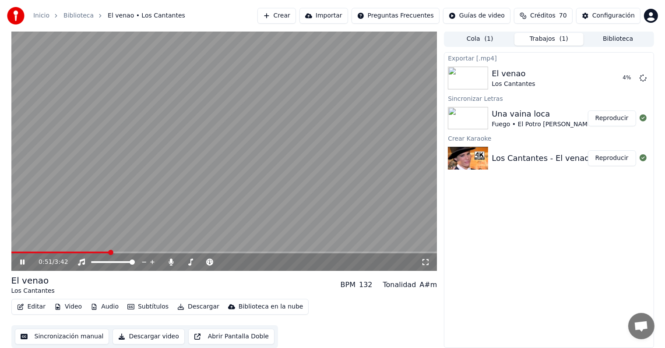
drag, startPoint x: 111, startPoint y: 249, endPoint x: 219, endPoint y: 258, distance: 108.6
click at [219, 258] on div "0:51 / 3:42" at bounding box center [224, 151] width 426 height 240
click at [165, 247] on video at bounding box center [224, 151] width 426 height 240
click at [140, 251] on div "0:52 / 3:42" at bounding box center [224, 151] width 426 height 240
click at [154, 221] on video at bounding box center [224, 151] width 426 height 240
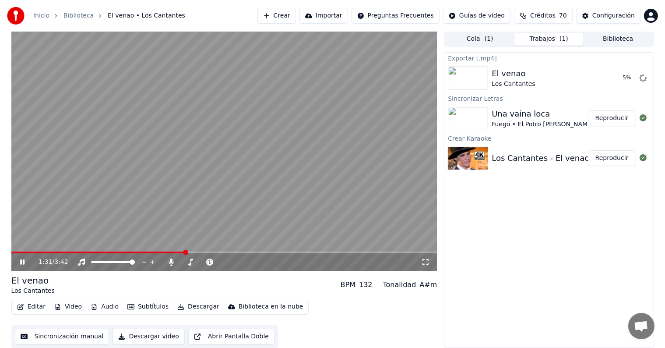
click at [185, 255] on span at bounding box center [185, 252] width 5 height 5
click at [128, 222] on video at bounding box center [224, 151] width 426 height 240
click at [171, 250] on span at bounding box center [168, 252] width 5 height 5
click at [171, 218] on video at bounding box center [224, 151] width 426 height 240
click at [300, 21] on div "Crear Importar Preguntas Frecuentes Guías de video Créditos 70 Configuración" at bounding box center [457, 16] width 401 height 16
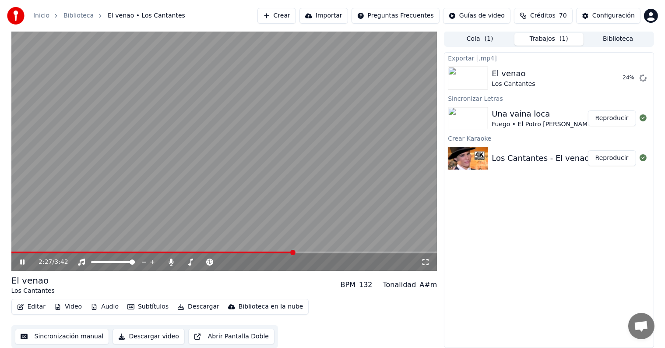
click at [25, 261] on icon at bounding box center [28, 261] width 21 height 7
click at [384, 152] on video at bounding box center [224, 151] width 426 height 240
click at [159, 193] on video at bounding box center [224, 151] width 426 height 240
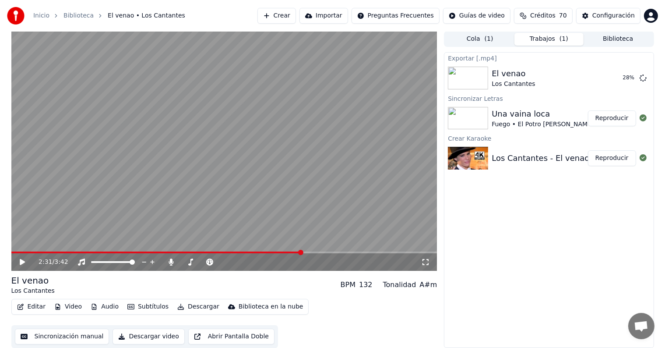
click at [58, 336] on button "Sincronización manual" at bounding box center [62, 336] width 95 height 16
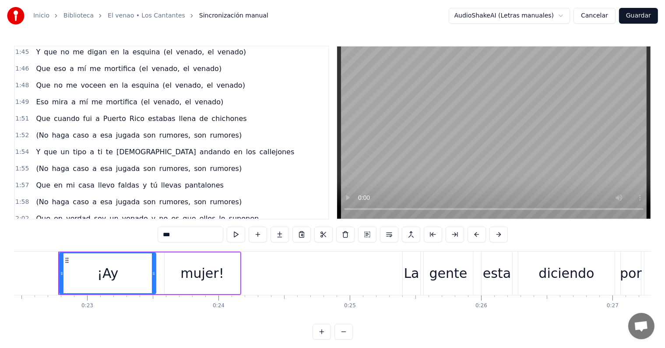
scroll to position [621, 0]
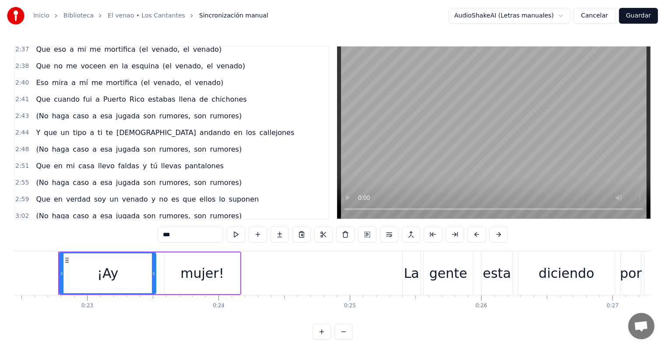
click at [116, 133] on span "dio" at bounding box center [156, 132] width 81 height 10
type input "***"
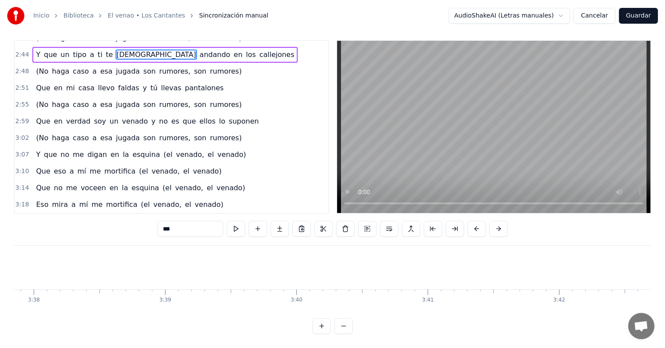
scroll to position [0, 28619]
click at [607, 18] on button "Cancelar" at bounding box center [595, 16] width 42 height 16
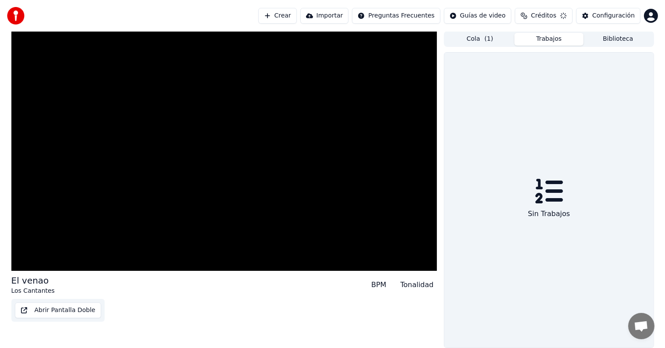
scroll to position [0, 0]
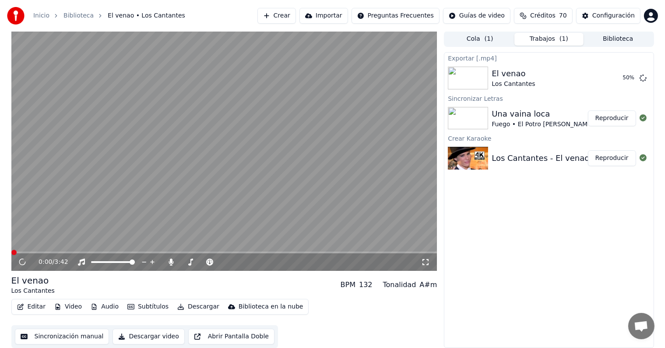
click at [620, 159] on button "Reproducir" at bounding box center [612, 158] width 48 height 16
click at [234, 253] on span at bounding box center [224, 252] width 426 height 2
click at [241, 251] on span at bounding box center [238, 252] width 5 height 5
click at [204, 250] on video at bounding box center [224, 151] width 426 height 240
click at [170, 253] on span at bounding box center [90, 252] width 159 height 2
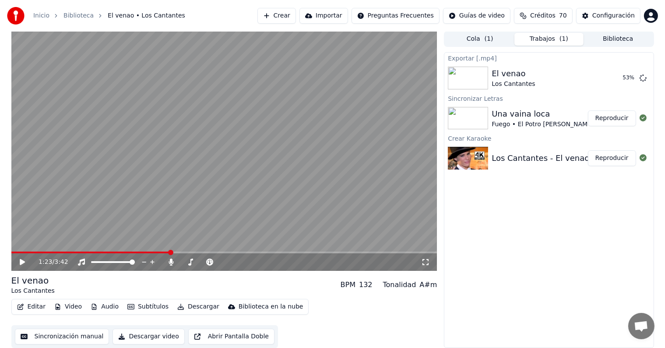
click at [21, 261] on icon at bounding box center [22, 262] width 5 height 6
click at [160, 190] on video at bounding box center [224, 151] width 426 height 240
click at [608, 121] on button "Reproducir" at bounding box center [612, 118] width 48 height 16
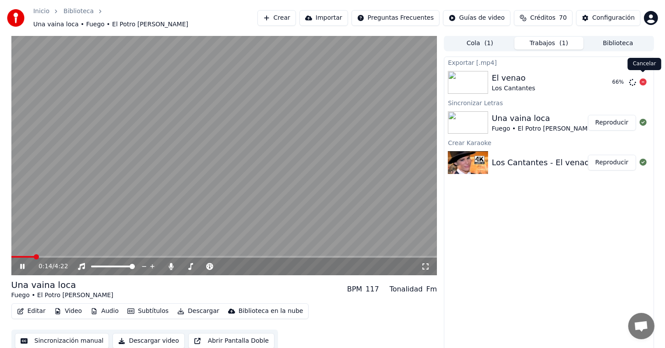
click at [645, 76] on body "Inicio Biblioteca Una vaina loca • Fuego • El Potro Álvarez Crear Importar Preg…" at bounding box center [332, 174] width 665 height 348
click at [643, 78] on icon at bounding box center [643, 81] width 7 height 7
click at [200, 305] on button "Descargar" at bounding box center [198, 311] width 49 height 12
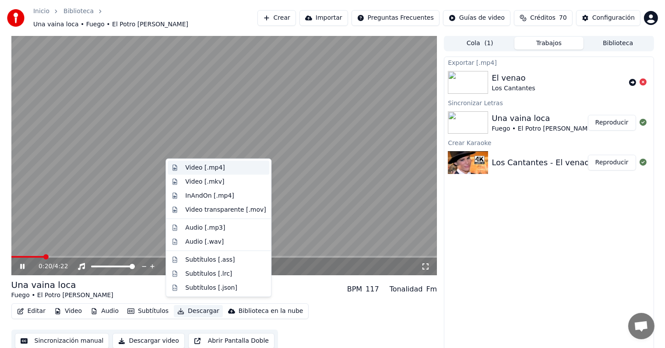
click at [207, 165] on div "Video [.mp4]" at bounding box center [204, 167] width 39 height 9
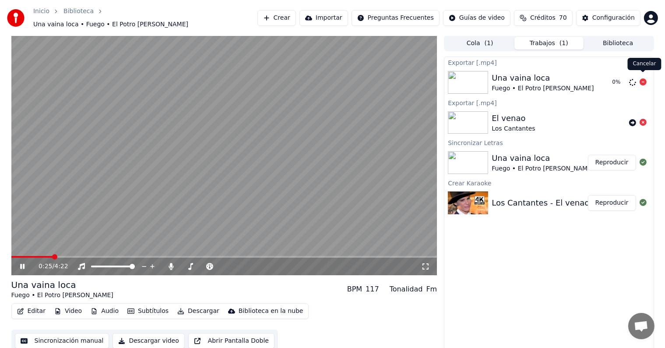
click at [640, 78] on icon at bounding box center [643, 81] width 7 height 7
click at [42, 250] on video at bounding box center [224, 155] width 426 height 240
click at [42, 256] on span at bounding box center [26, 257] width 31 height 2
click at [72, 222] on video at bounding box center [224, 155] width 426 height 240
click at [36, 257] on div "0:21 / 4:22" at bounding box center [224, 266] width 426 height 18
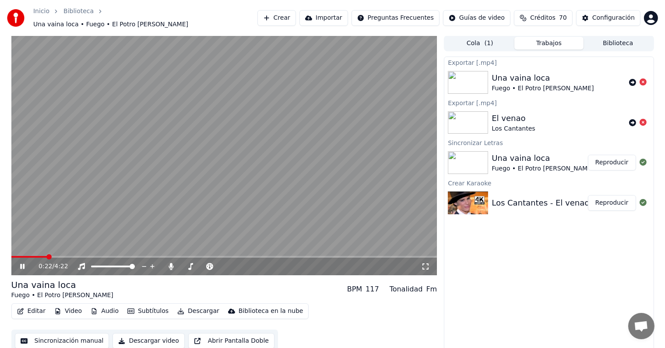
click at [35, 247] on video at bounding box center [224, 155] width 426 height 240
click at [35, 250] on video at bounding box center [224, 155] width 426 height 240
click at [34, 256] on span at bounding box center [22, 257] width 23 height 2
click at [22, 264] on icon at bounding box center [22, 267] width 5 height 6
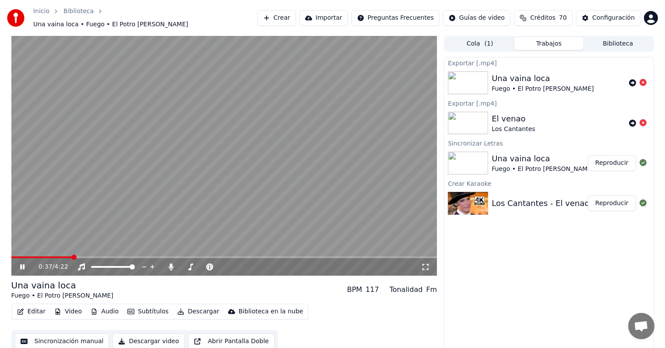
click at [184, 194] on video at bounding box center [224, 156] width 426 height 240
click at [644, 120] on icon at bounding box center [643, 122] width 7 height 7
click at [552, 252] on div "Exportar [.mp4] Una vaina loca Fuego • El Potro Álvarez Exportar [.mp4] El vena…" at bounding box center [549, 205] width 210 height 296
click at [281, 14] on button "Crear" at bounding box center [276, 18] width 39 height 16
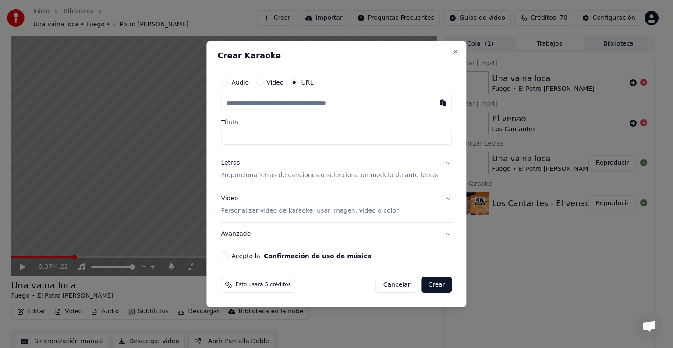
click at [263, 82] on button "Video" at bounding box center [259, 82] width 7 height 7
click at [284, 102] on div "Seleccionar archivo" at bounding box center [258, 103] width 74 height 16
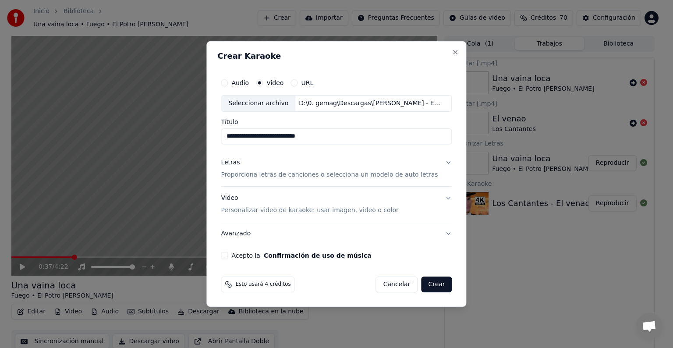
type input "**********"
click at [266, 176] on p "Proporciona letras de canciones o selecciona un modelo de auto letras" at bounding box center [329, 174] width 217 height 9
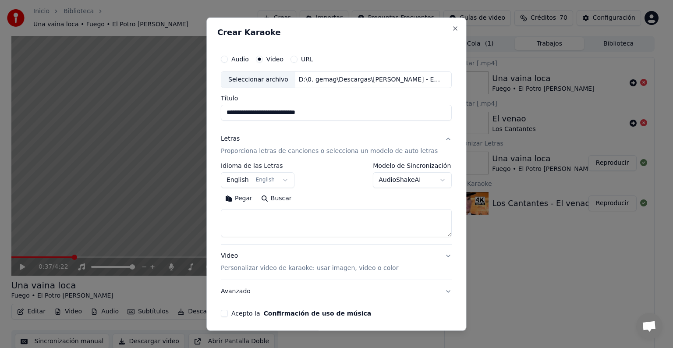
click at [264, 221] on textarea at bounding box center [336, 223] width 231 height 28
click at [243, 181] on button "English English" at bounding box center [258, 180] width 74 height 16
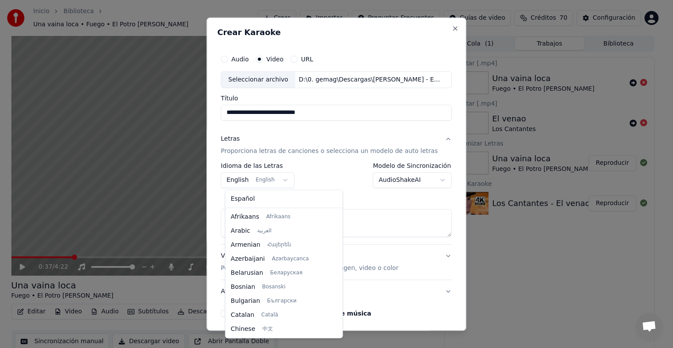
scroll to position [70, 0]
select select "**"
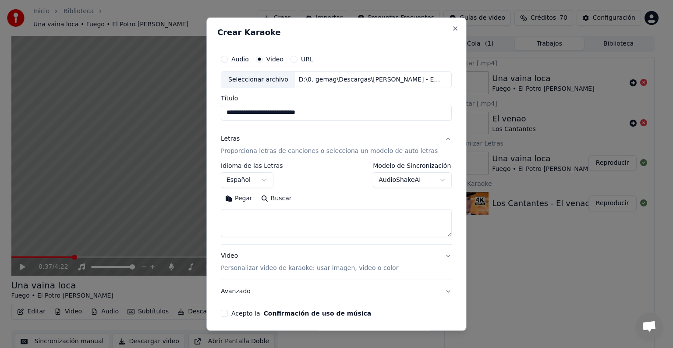
click at [245, 227] on textarea at bounding box center [336, 223] width 231 height 28
paste textarea "**********"
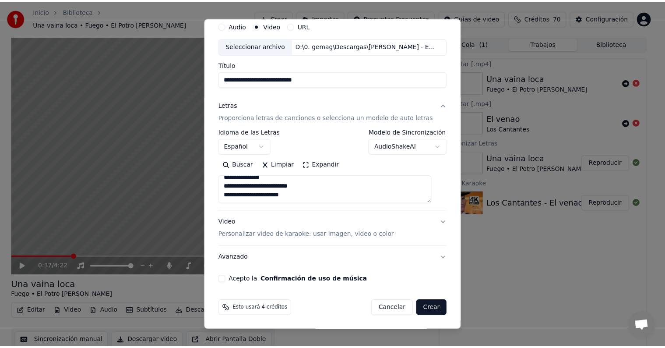
scroll to position [34, 0]
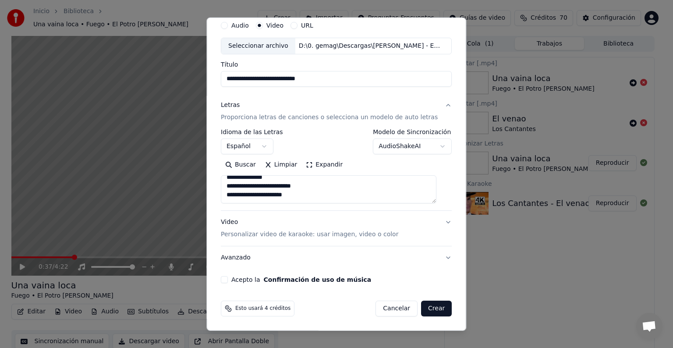
type textarea "**********"
click at [228, 280] on button "Acepto la Confirmación de uso de música" at bounding box center [224, 279] width 7 height 7
click at [429, 304] on button "Crear" at bounding box center [436, 308] width 31 height 16
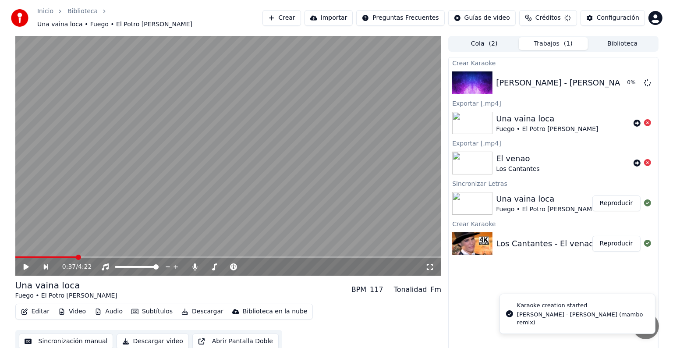
scroll to position [0, 0]
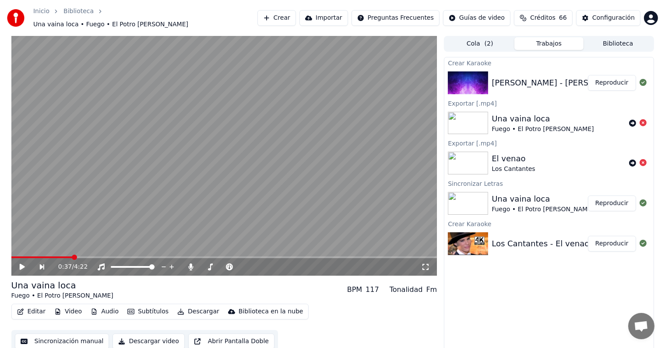
click at [598, 82] on button "Reproducir" at bounding box center [612, 83] width 48 height 16
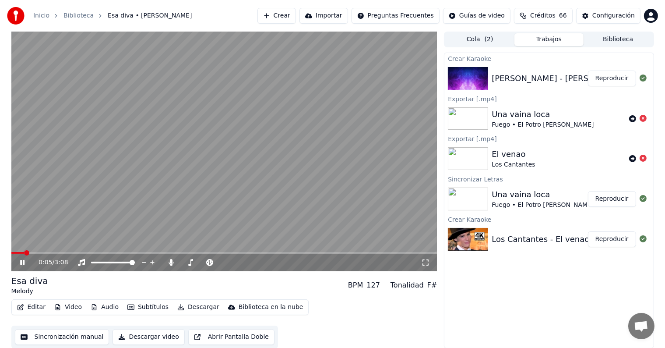
click at [349, 119] on video at bounding box center [224, 152] width 426 height 240
click at [609, 19] on div "Configuración" at bounding box center [613, 15] width 42 height 9
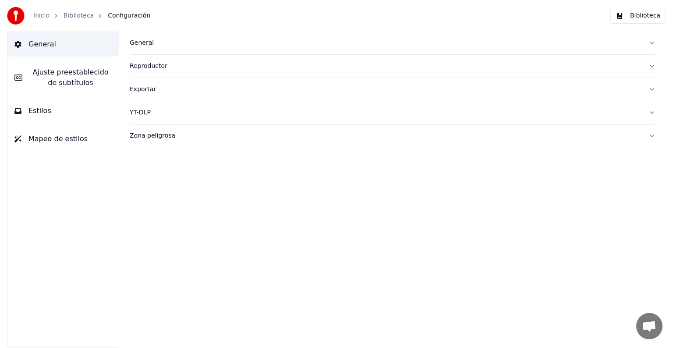
click at [71, 74] on span "Ajuste preestablecido de subtítulos" at bounding box center [70, 77] width 82 height 21
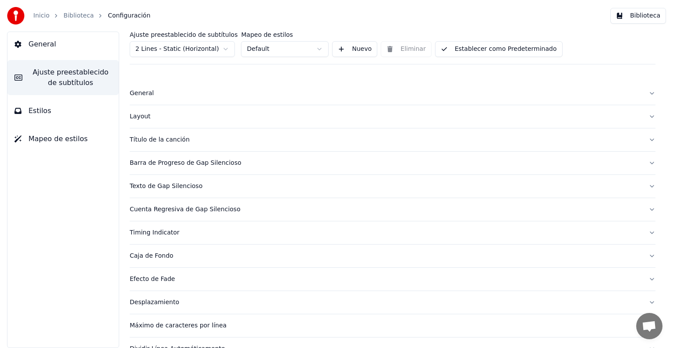
click at [142, 138] on div "Título de la canción" at bounding box center [385, 139] width 511 height 9
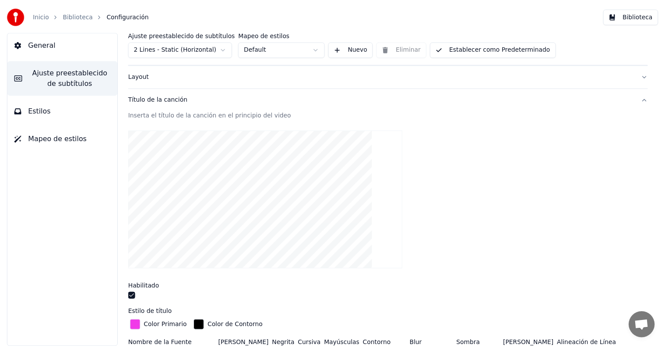
scroll to position [44, 0]
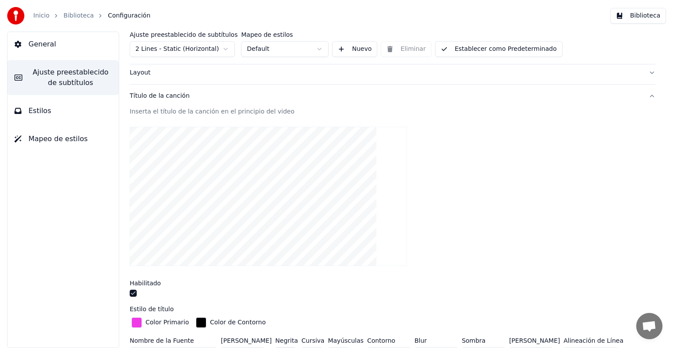
click at [134, 291] on button "button" at bounding box center [133, 292] width 7 height 7
click at [82, 16] on link "Biblioteca" at bounding box center [78, 15] width 30 height 9
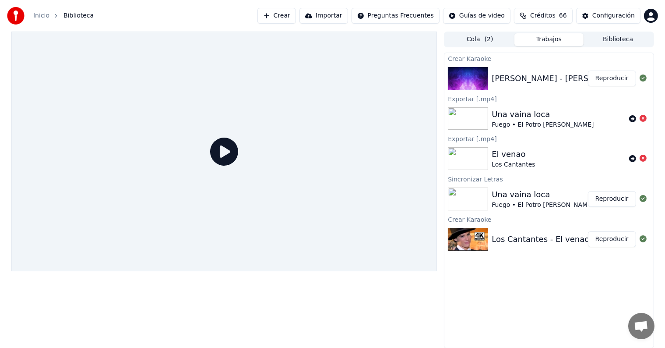
click at [621, 77] on button "Reproducir" at bounding box center [612, 79] width 48 height 16
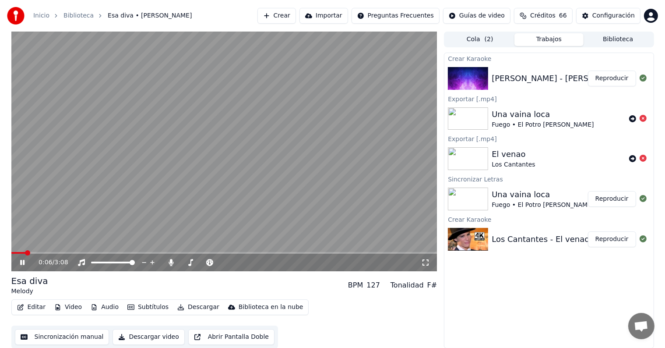
click at [203, 309] on button "Descargar" at bounding box center [198, 307] width 49 height 12
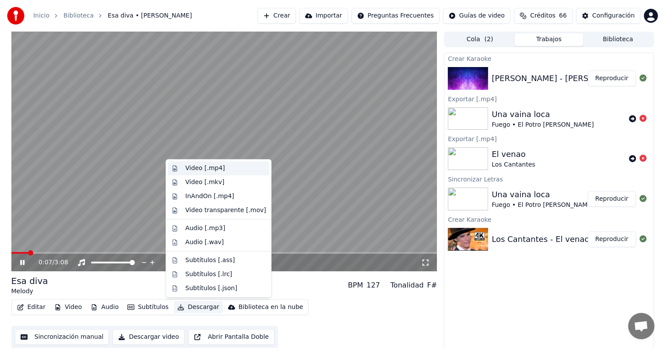
click at [195, 170] on div "Video [.mp4]" at bounding box center [204, 168] width 39 height 9
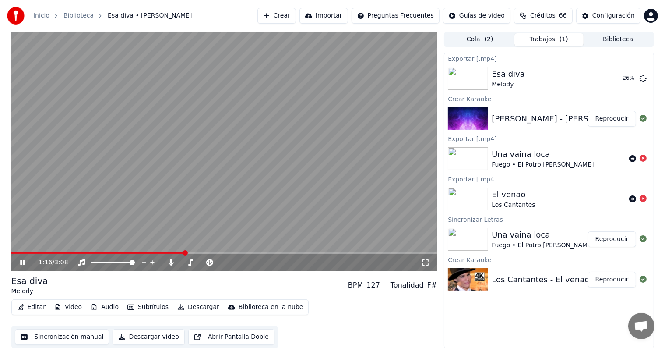
click at [338, 133] on video at bounding box center [224, 152] width 426 height 240
click at [611, 75] on button "Mostrar" at bounding box center [617, 79] width 39 height 16
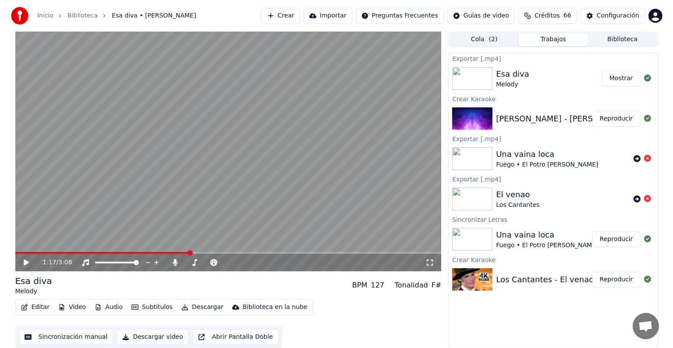
scroll to position [0, 0]
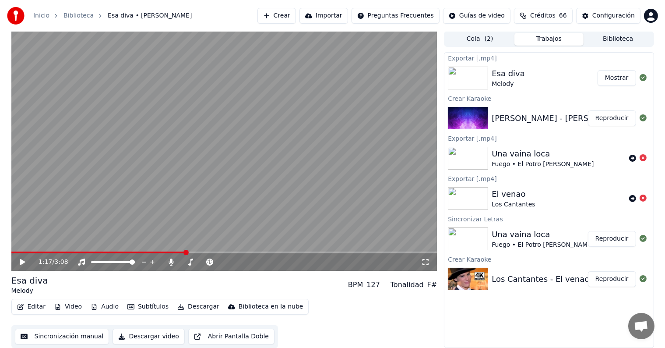
click at [622, 39] on button "Biblioteca" at bounding box center [618, 39] width 69 height 13
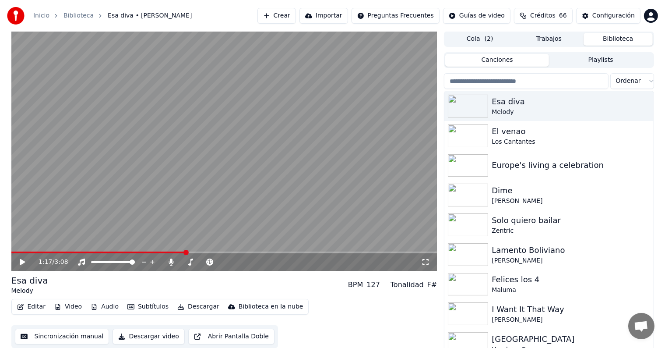
click at [559, 35] on button "Trabajos" at bounding box center [549, 39] width 69 height 13
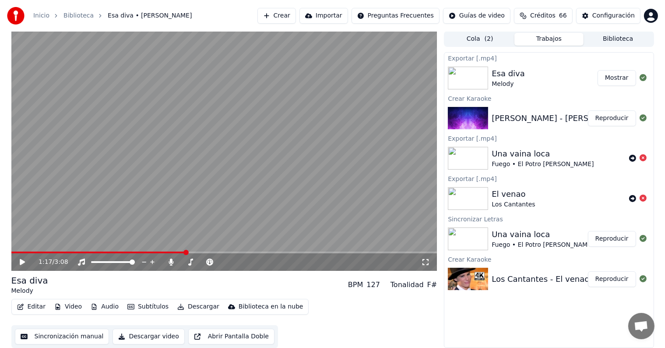
click at [294, 12] on button "Crear" at bounding box center [276, 16] width 39 height 16
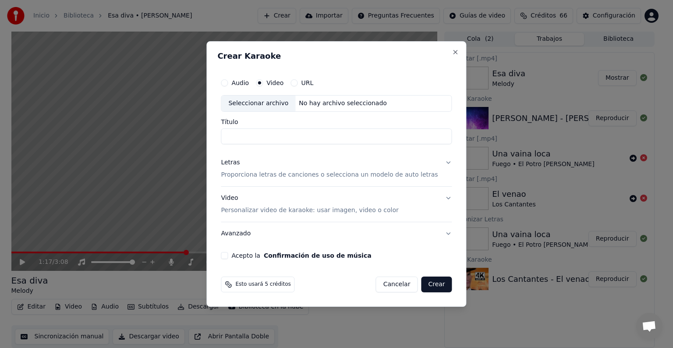
click at [245, 102] on div "Seleccionar archivo" at bounding box center [258, 103] width 74 height 16
type input "**********"
click at [276, 179] on p "Proporciona letras de canciones o selecciona un modelo de auto letras" at bounding box center [329, 174] width 217 height 9
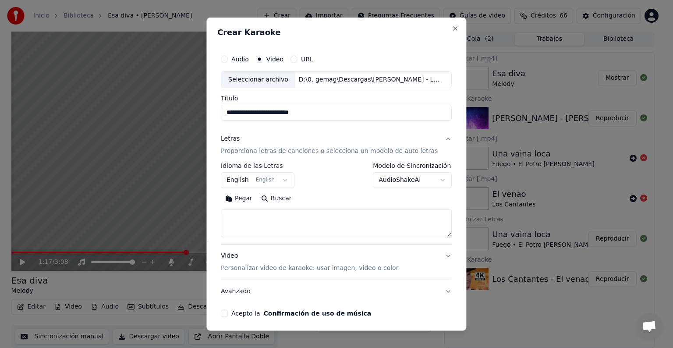
click at [245, 173] on body "Inicio Biblioteca Esa diva • Melody Crear Importar Preguntas Frecuentes Guías d…" at bounding box center [332, 174] width 665 height 348
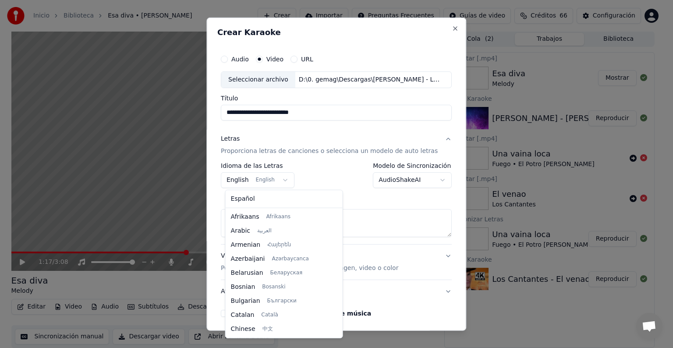
scroll to position [70, 0]
select select "**"
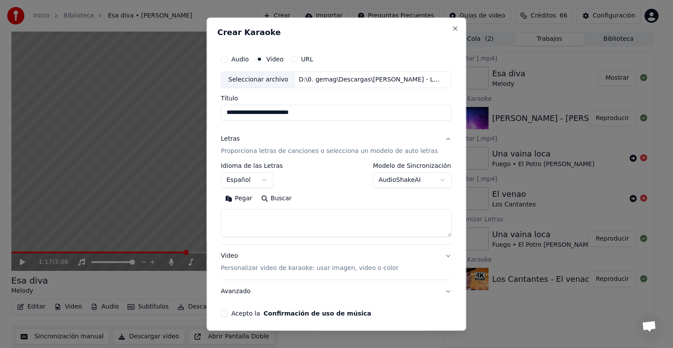
click at [254, 220] on textarea at bounding box center [336, 223] width 231 height 28
paste textarea "**********"
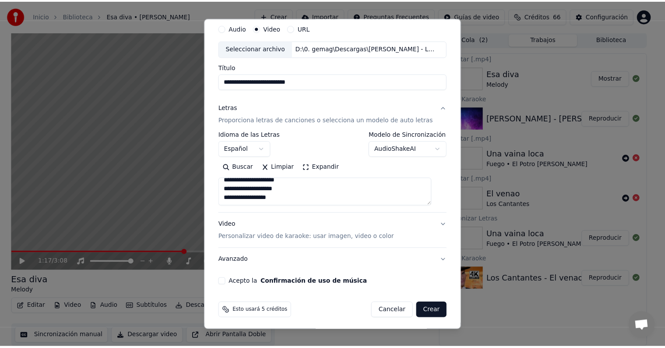
scroll to position [34, 0]
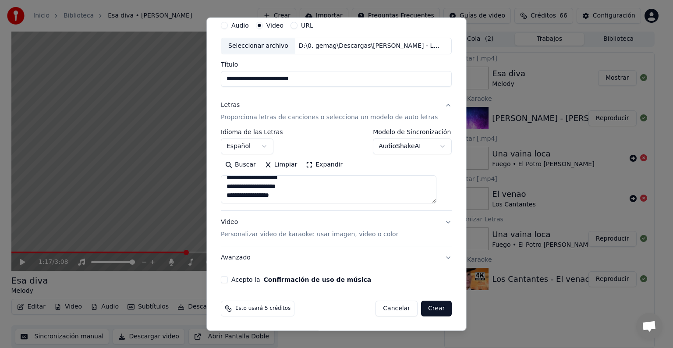
type textarea "**********"
click at [228, 279] on button "Acepto la Confirmación de uso de música" at bounding box center [224, 279] width 7 height 7
click at [422, 309] on button "Crear" at bounding box center [436, 308] width 31 height 16
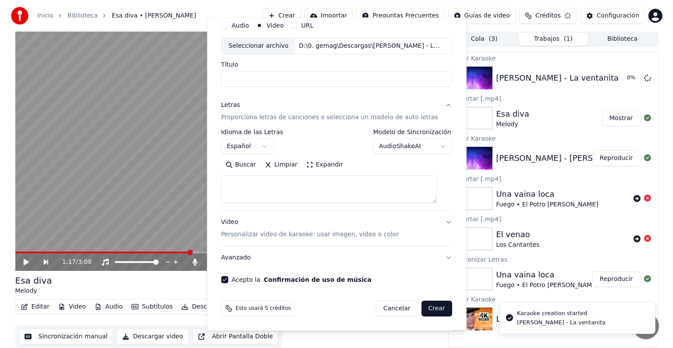
scroll to position [0, 0]
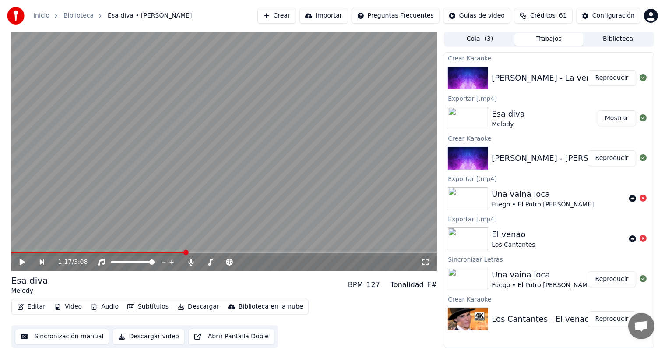
click at [621, 75] on button "Reproducir" at bounding box center [612, 78] width 48 height 16
click at [96, 227] on video at bounding box center [224, 151] width 426 height 240
click at [30, 307] on button "Editar" at bounding box center [31, 306] width 35 height 12
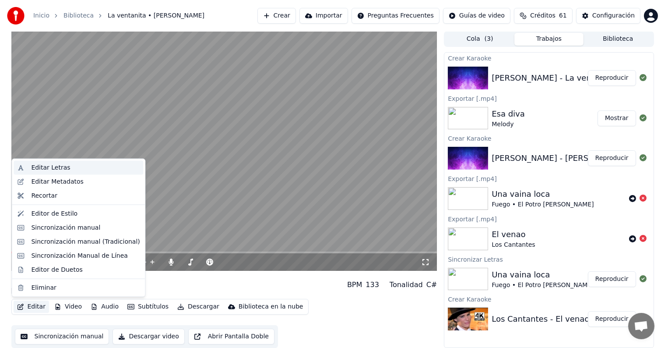
click at [42, 169] on div "Editar Letras" at bounding box center [50, 167] width 39 height 9
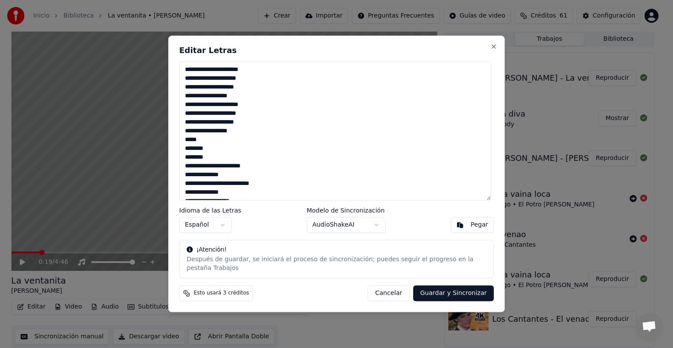
click at [260, 170] on textarea at bounding box center [335, 130] width 312 height 139
drag, startPoint x: 186, startPoint y: 152, endPoint x: 258, endPoint y: 170, distance: 74.0
click at [258, 170] on textarea at bounding box center [335, 130] width 312 height 139
click at [186, 74] on textarea at bounding box center [335, 130] width 312 height 139
paste textarea "**********"
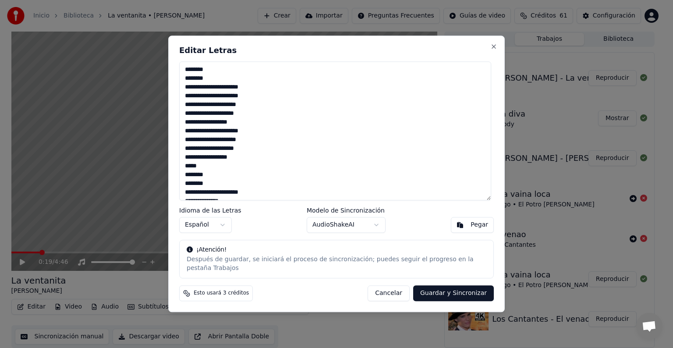
drag, startPoint x: 185, startPoint y: 91, endPoint x: 207, endPoint y: 166, distance: 78.3
click at [207, 166] on textarea at bounding box center [335, 130] width 312 height 139
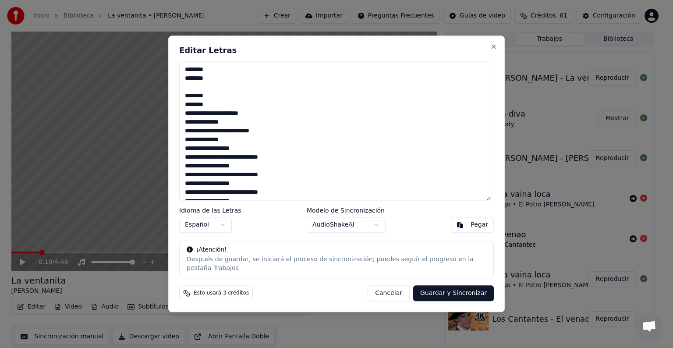
drag, startPoint x: 185, startPoint y: 98, endPoint x: 242, endPoint y: 144, distance: 72.6
click at [242, 144] on textarea at bounding box center [335, 130] width 312 height 139
click at [217, 108] on textarea at bounding box center [335, 130] width 312 height 139
drag, startPoint x: 214, startPoint y: 108, endPoint x: 187, endPoint y: 92, distance: 31.1
click at [187, 92] on textarea at bounding box center [335, 130] width 312 height 139
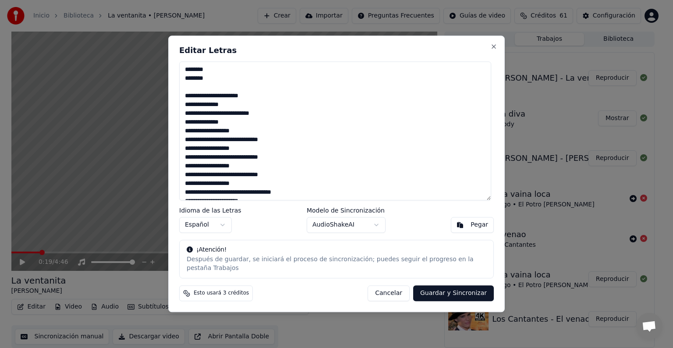
drag, startPoint x: 186, startPoint y: 108, endPoint x: 232, endPoint y: 127, distance: 50.1
click at [232, 127] on textarea at bounding box center [335, 130] width 312 height 139
click at [201, 93] on textarea at bounding box center [335, 130] width 312 height 139
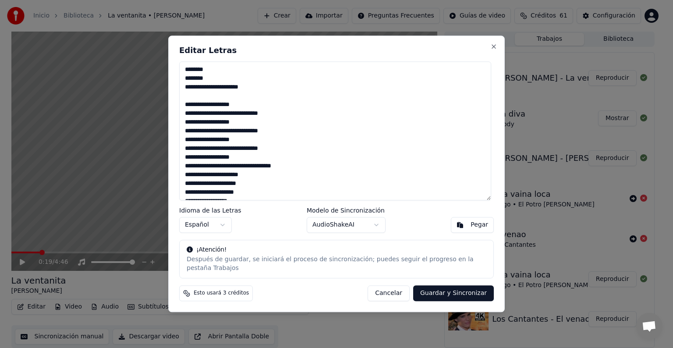
type textarea "**********"
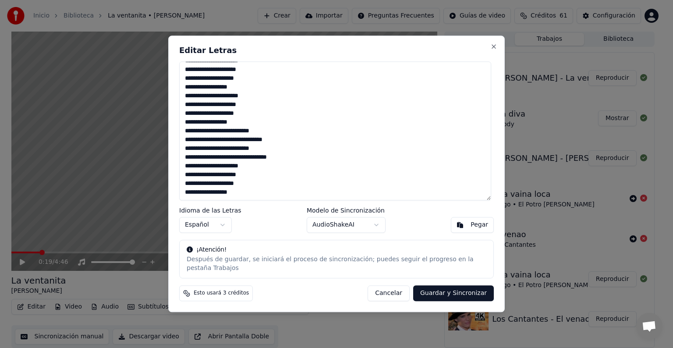
scroll to position [464, 0]
click at [447, 288] on button "Guardar y Sincronizar" at bounding box center [453, 294] width 81 height 16
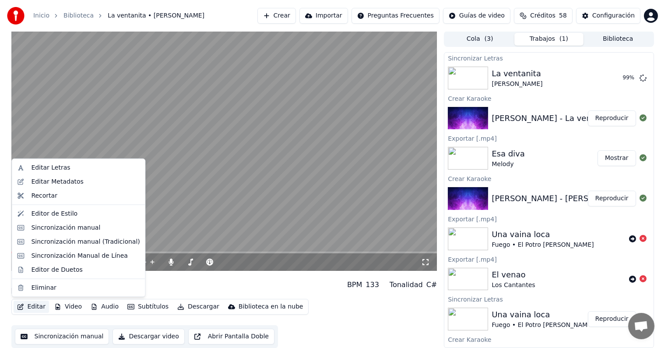
click at [25, 307] on button "Editar" at bounding box center [31, 306] width 35 height 12
click at [51, 167] on div "Editar Letras" at bounding box center [50, 167] width 39 height 9
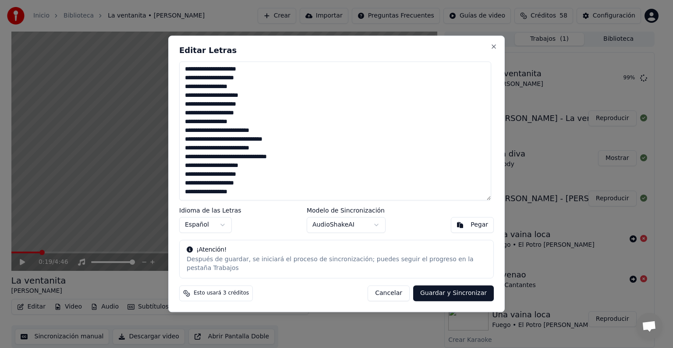
drag, startPoint x: 189, startPoint y: 72, endPoint x: 269, endPoint y: 243, distance: 188.2
click at [269, 243] on div "Editar Letras Idioma de las Letras Español Modelo de Sincronización AudioShakeA…" at bounding box center [336, 173] width 336 height 276
click at [401, 293] on button "Cancelar" at bounding box center [388, 294] width 42 height 16
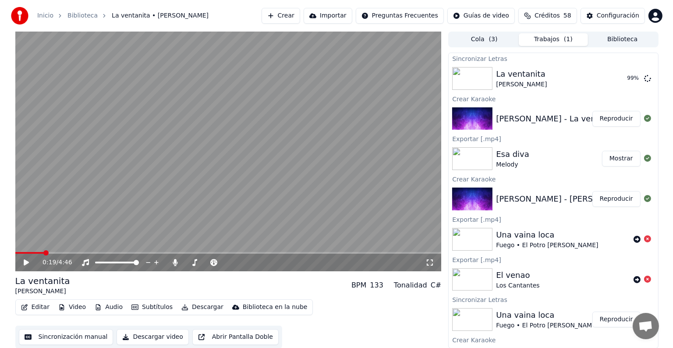
scroll to position [0, 0]
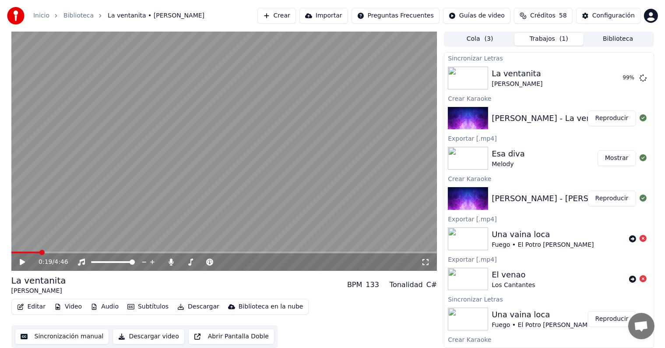
click at [30, 299] on div "Editar Video Audio Subtítulos Descargar Biblioteca en la nube" at bounding box center [160, 307] width 298 height 16
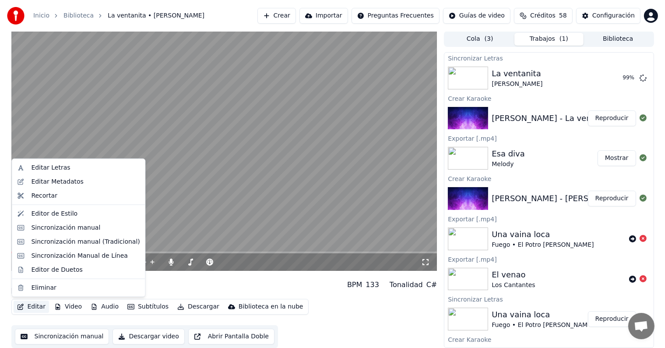
click at [30, 310] on button "Editar" at bounding box center [31, 306] width 35 height 12
click at [47, 166] on div "Editar Letras" at bounding box center [50, 167] width 39 height 9
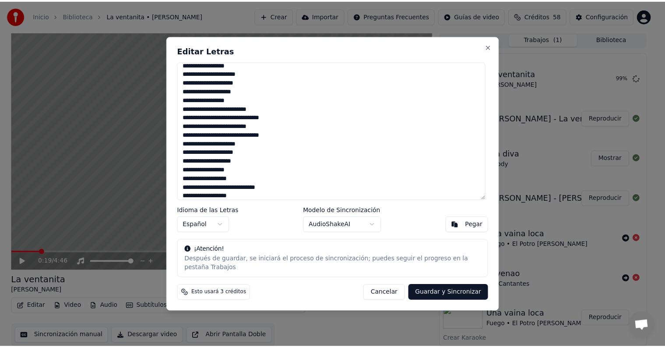
scroll to position [464, 0]
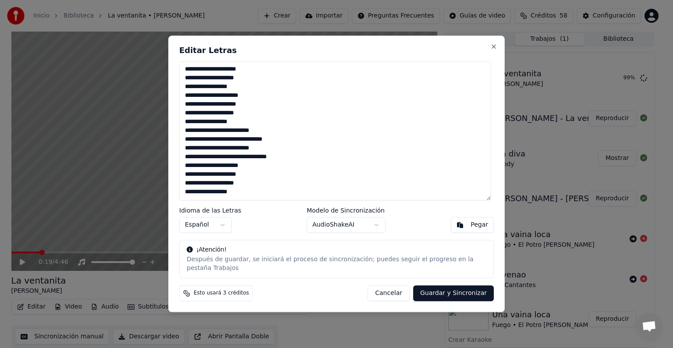
drag, startPoint x: 185, startPoint y: 73, endPoint x: 276, endPoint y: 253, distance: 201.5
click at [276, 253] on div "Editar Letras Idioma de las Letras Español Modelo de Sincronización AudioShakeA…" at bounding box center [336, 173] width 336 height 276
click at [492, 50] on button "Close" at bounding box center [493, 46] width 7 height 7
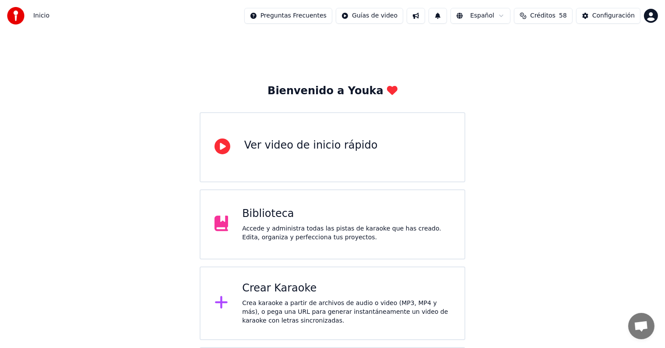
click at [268, 298] on div "Crear Karaoke Crea karaoke a partir de archivos de audio o video (MP3, MP4 y má…" at bounding box center [346, 303] width 208 height 44
click at [593, 15] on button "Configuración" at bounding box center [608, 16] width 64 height 16
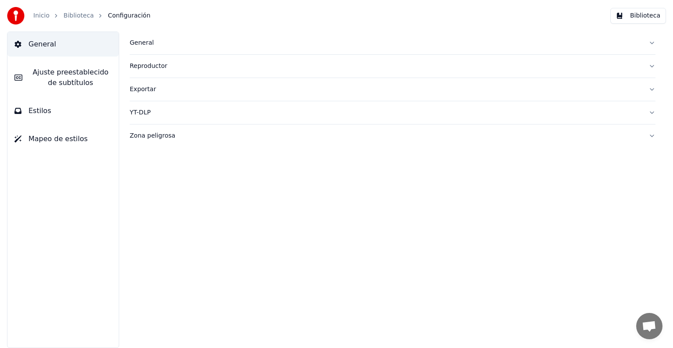
click at [75, 14] on link "Biblioteca" at bounding box center [78, 15] width 30 height 9
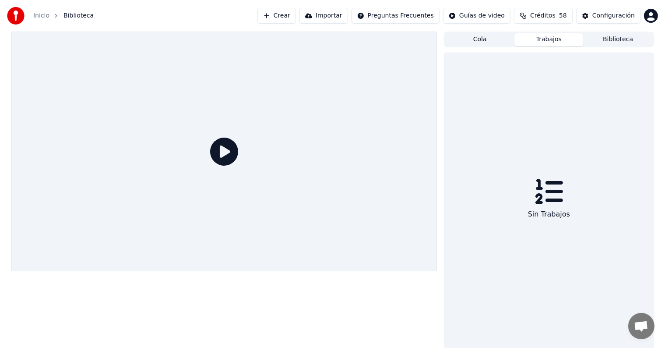
click at [541, 40] on button "Trabajos" at bounding box center [549, 39] width 69 height 13
click at [480, 39] on button "Cola" at bounding box center [479, 39] width 69 height 13
drag, startPoint x: 536, startPoint y: 43, endPoint x: 552, endPoint y: 46, distance: 16.0
click at [536, 43] on button "Trabajos" at bounding box center [549, 39] width 69 height 13
click at [626, 44] on button "Biblioteca" at bounding box center [618, 39] width 69 height 13
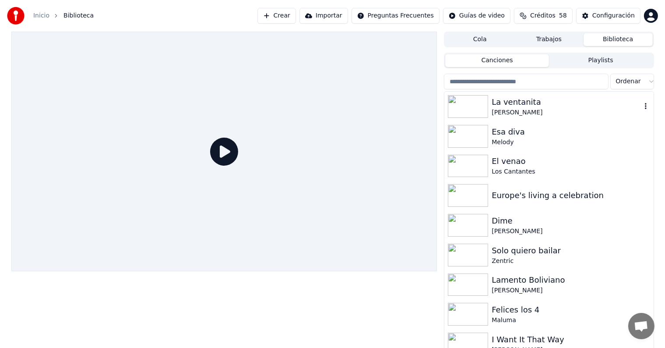
click at [535, 106] on div "La ventanita" at bounding box center [566, 102] width 149 height 12
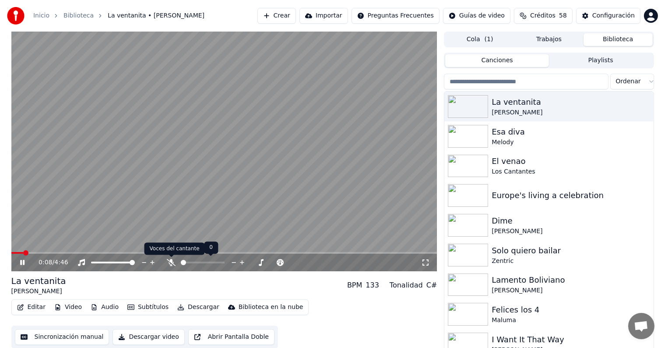
click at [169, 263] on icon at bounding box center [171, 262] width 9 height 7
drag, startPoint x: 21, startPoint y: 251, endPoint x: 0, endPoint y: 251, distance: 21.0
click at [0, 251] on div "0:09 / 4:46 La ventanita Sergio Vargas BPM 133 Tonalidad C# Editar Video Audio …" at bounding box center [332, 192] width 665 height 321
click at [11, 250] on span at bounding box center [13, 252] width 5 height 5
click at [200, 189] on video at bounding box center [224, 152] width 426 height 240
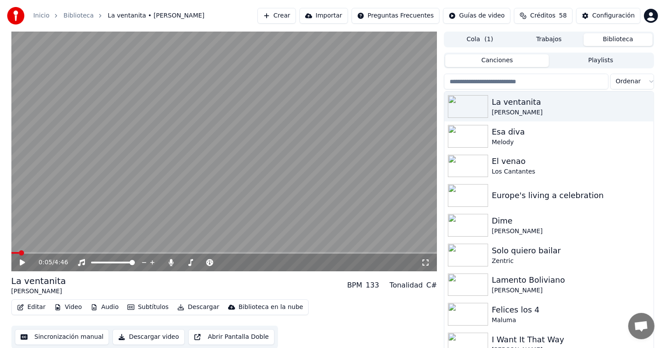
click at [32, 310] on button "Editar" at bounding box center [31, 307] width 35 height 12
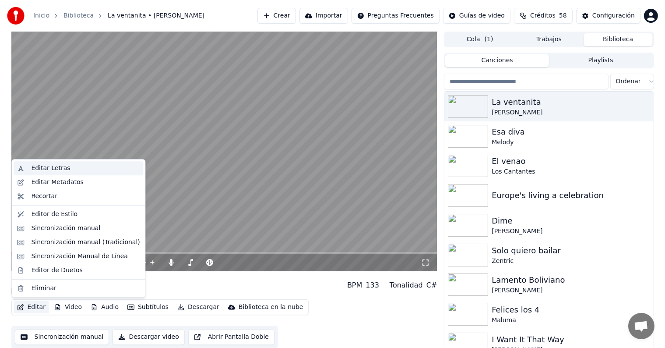
click at [35, 172] on div "Editar Letras" at bounding box center [50, 168] width 39 height 9
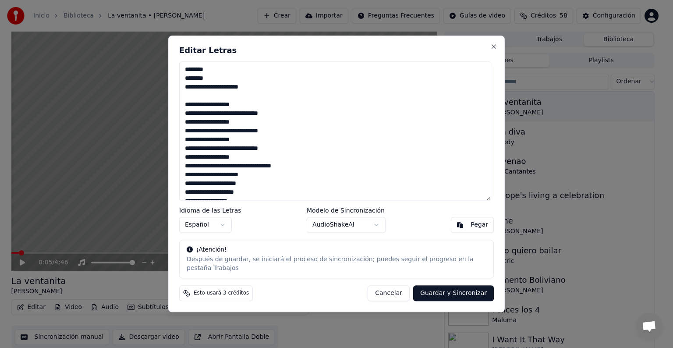
click at [443, 286] on button "Guardar y Sincronizar" at bounding box center [453, 294] width 81 height 16
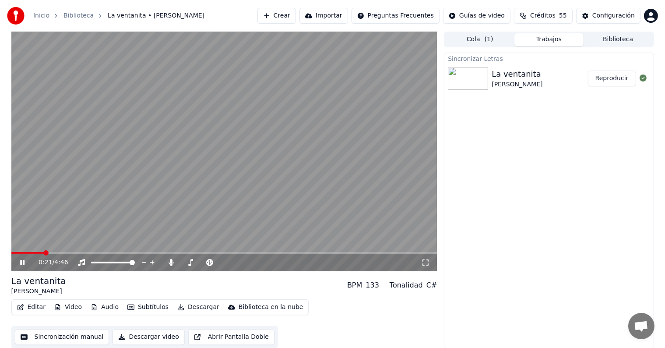
click at [191, 305] on button "Descargar" at bounding box center [198, 307] width 49 height 12
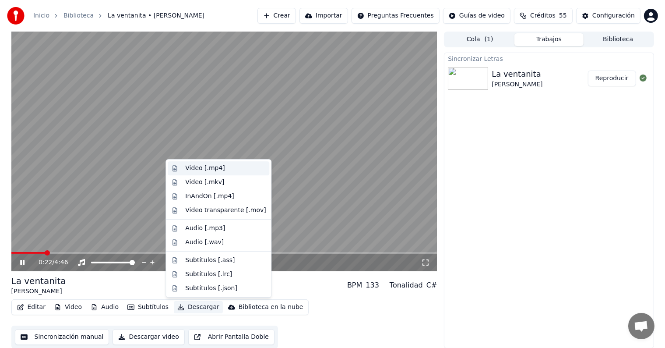
click at [199, 165] on div "Video [.mp4]" at bounding box center [204, 168] width 39 height 9
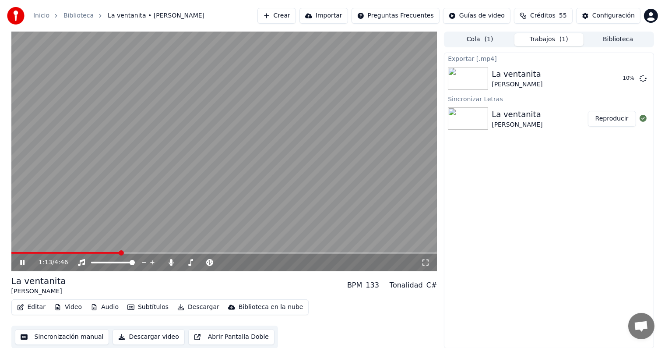
click at [195, 146] on video at bounding box center [224, 152] width 426 height 240
click at [621, 78] on button "Mostrar" at bounding box center [617, 79] width 39 height 16
click at [517, 180] on div "Exportar [.mp4] La ventanita Sergio Vargas Mostrar Sincronizar Letras La ventan…" at bounding box center [549, 201] width 210 height 296
click at [624, 75] on button "Mostrar" at bounding box center [617, 79] width 39 height 16
click at [619, 79] on button "Mostrar" at bounding box center [617, 79] width 39 height 16
